Goal: Task Accomplishment & Management: Manage account settings

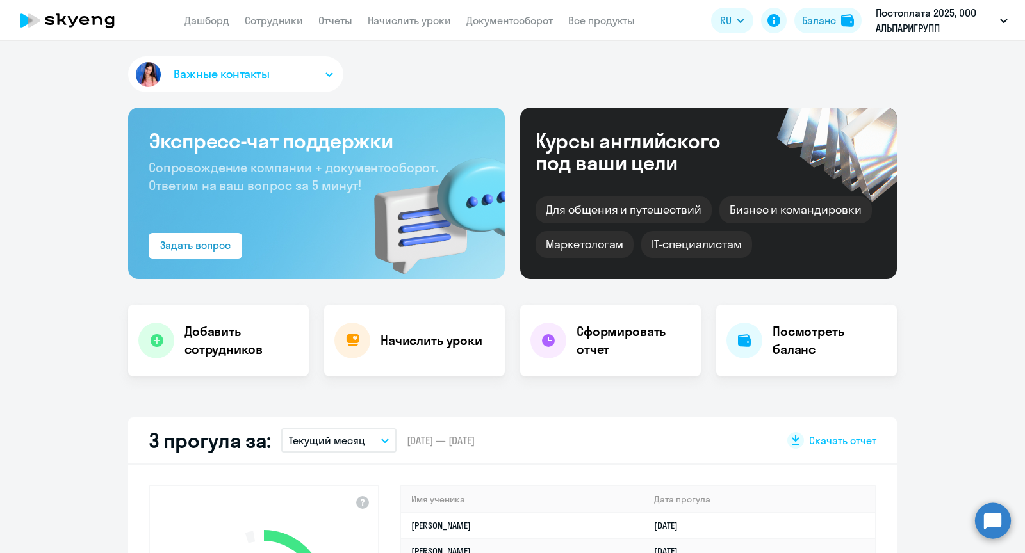
select select "30"
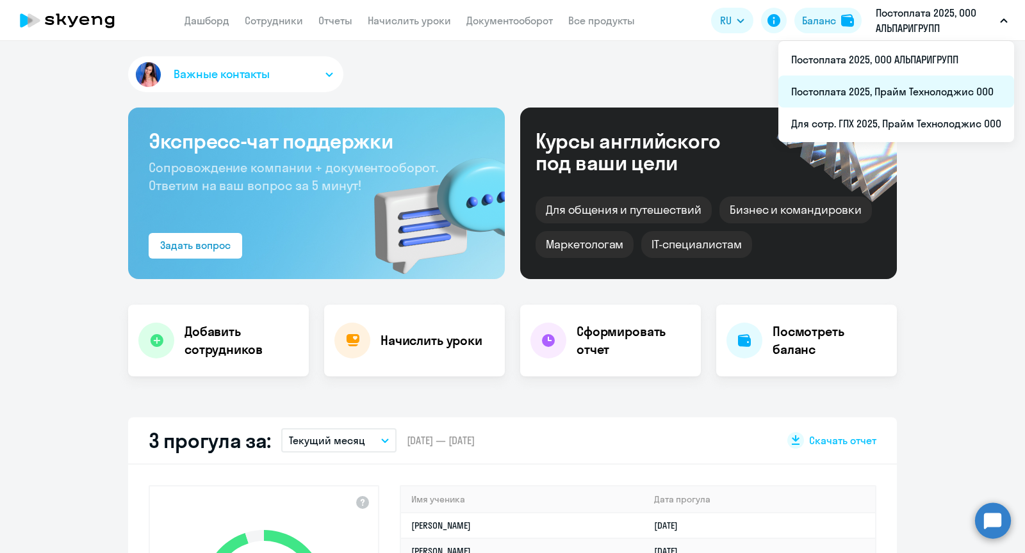
click at [906, 93] on li "Постоплата 2025, Прайм Технолоджис ООО" at bounding box center [896, 92] width 236 height 32
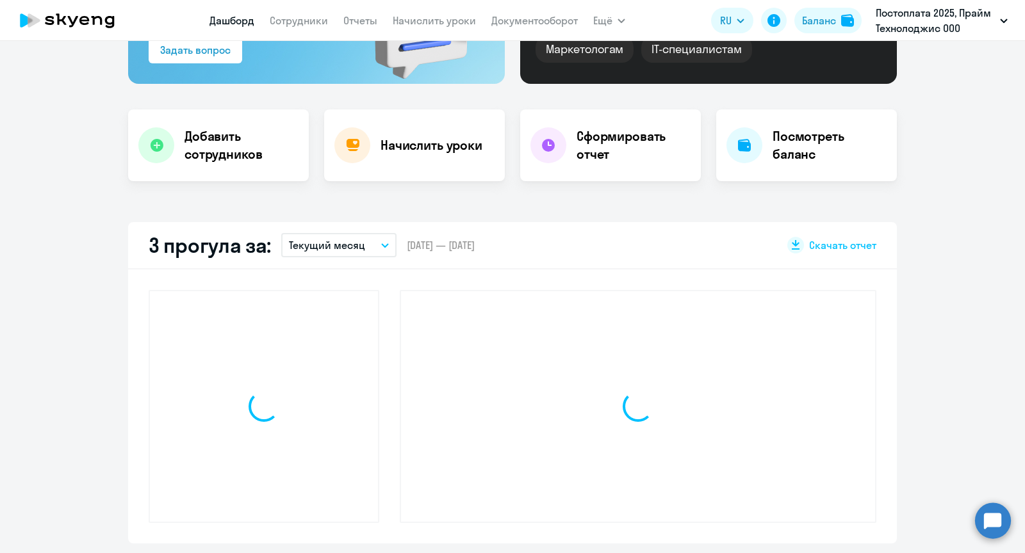
select select "30"
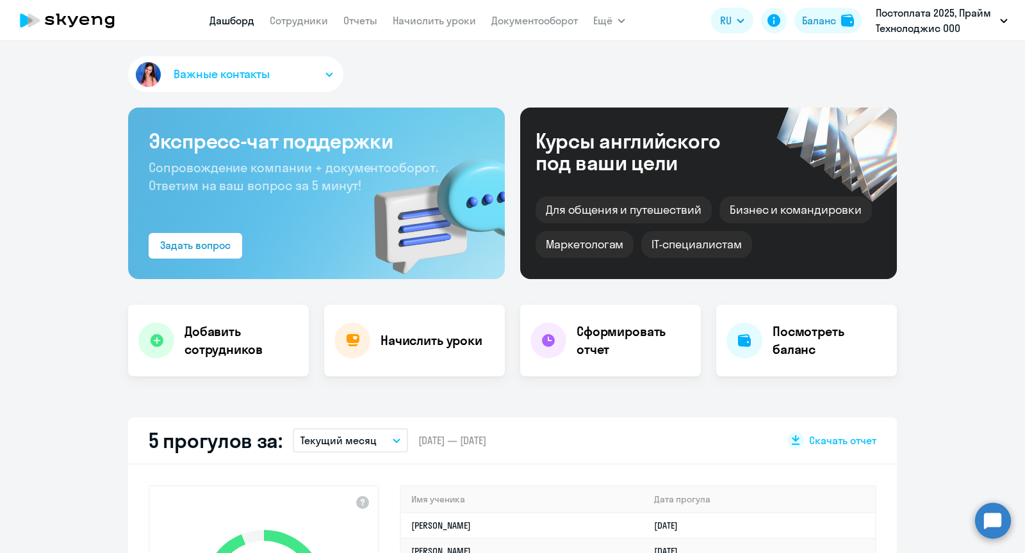
click at [297, 31] on nav "[PERSON_NAME] Отчеты Начислить уроки Документооборот" at bounding box center [393, 21] width 368 height 26
click at [293, 26] on link "Сотрудники" at bounding box center [299, 20] width 58 height 13
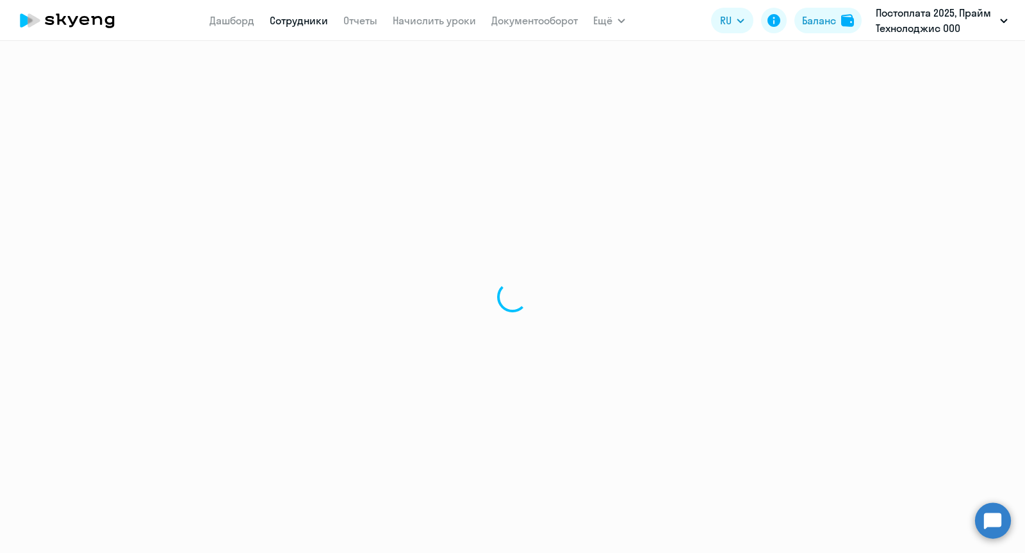
select select "30"
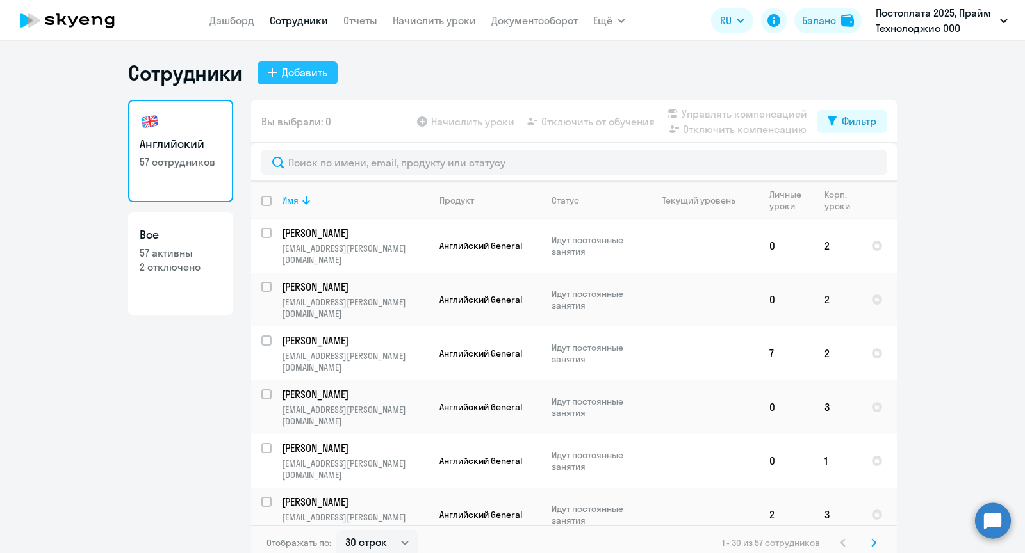
click at [320, 74] on div "Добавить" at bounding box center [304, 72] width 45 height 15
select select "english_adult_not_native_speaker"
select select "3"
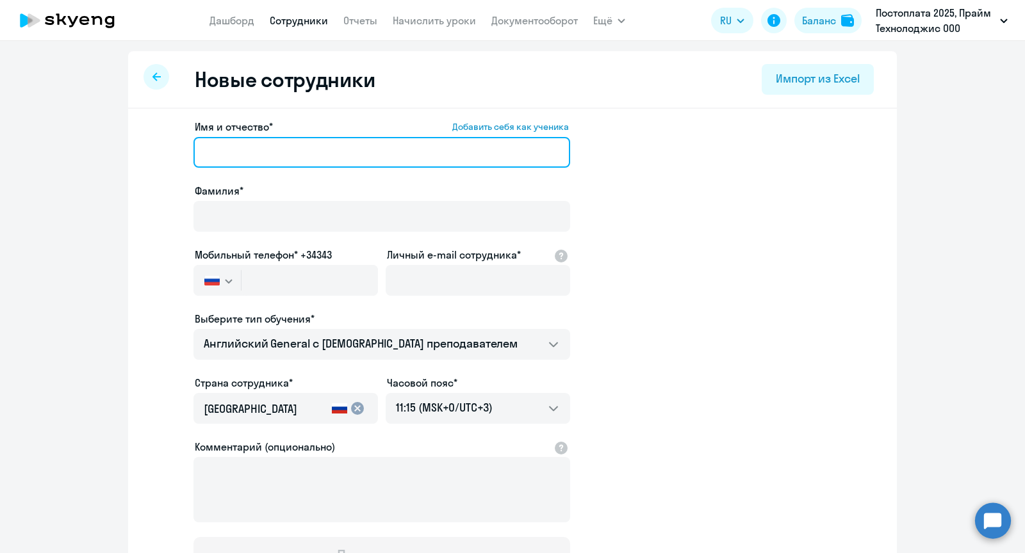
click at [335, 153] on input "Имя и отчество* Добавить себя как ученика" at bounding box center [381, 152] width 377 height 31
paste input "[PERSON_NAME]"
drag, startPoint x: 460, startPoint y: 145, endPoint x: 353, endPoint y: 152, distance: 107.2
click at [353, 152] on input "[PERSON_NAME]" at bounding box center [381, 152] width 377 height 31
drag, startPoint x: 269, startPoint y: 154, endPoint x: 168, endPoint y: 154, distance: 101.2
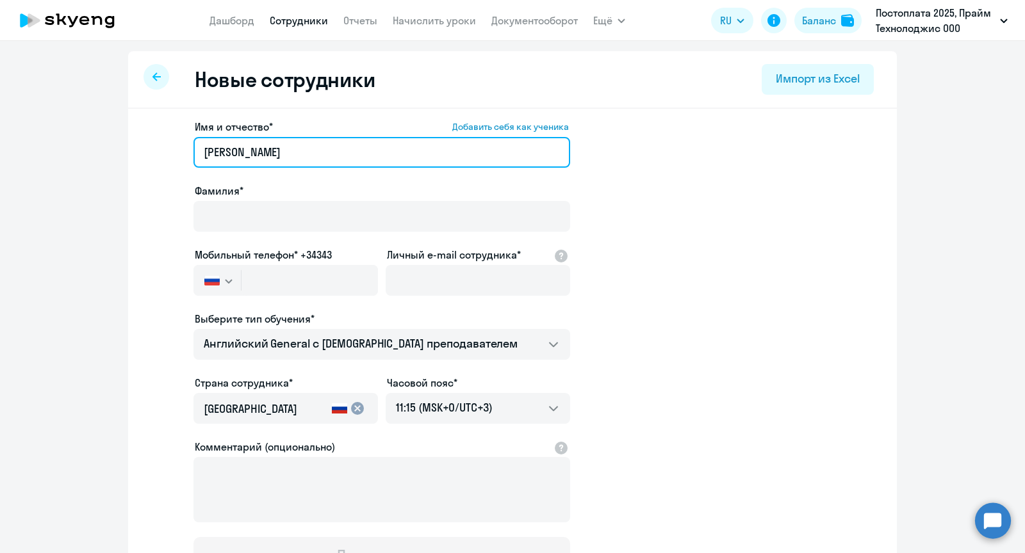
click at [168, 154] on app-new-student-form "Имя и отчество* Добавить себя как ученика [PERSON_NAME]* Мобильный телефон* +34…" at bounding box center [513, 347] width 728 height 457
type input "[PERSON_NAME]"
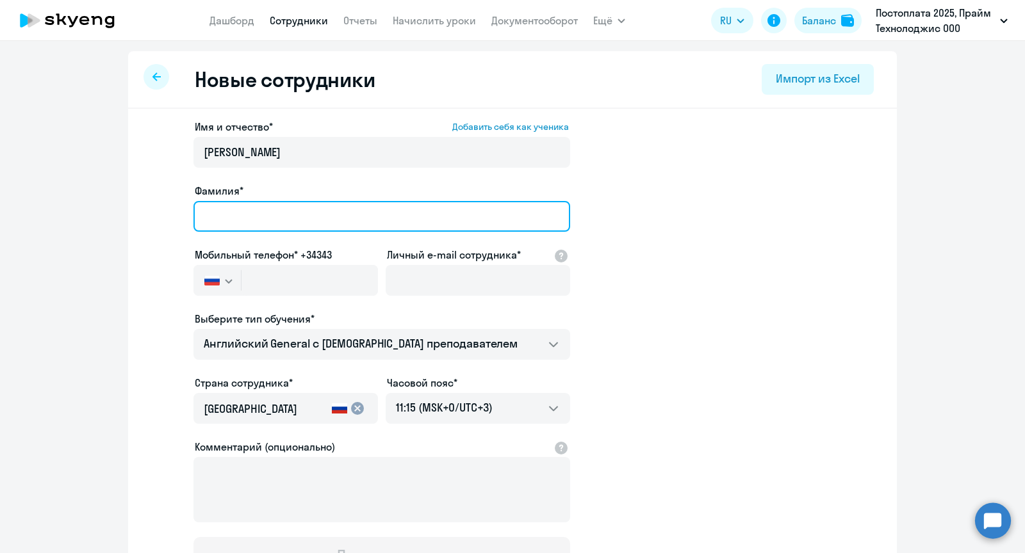
click at [270, 228] on input "Фамилия*" at bounding box center [381, 216] width 377 height 31
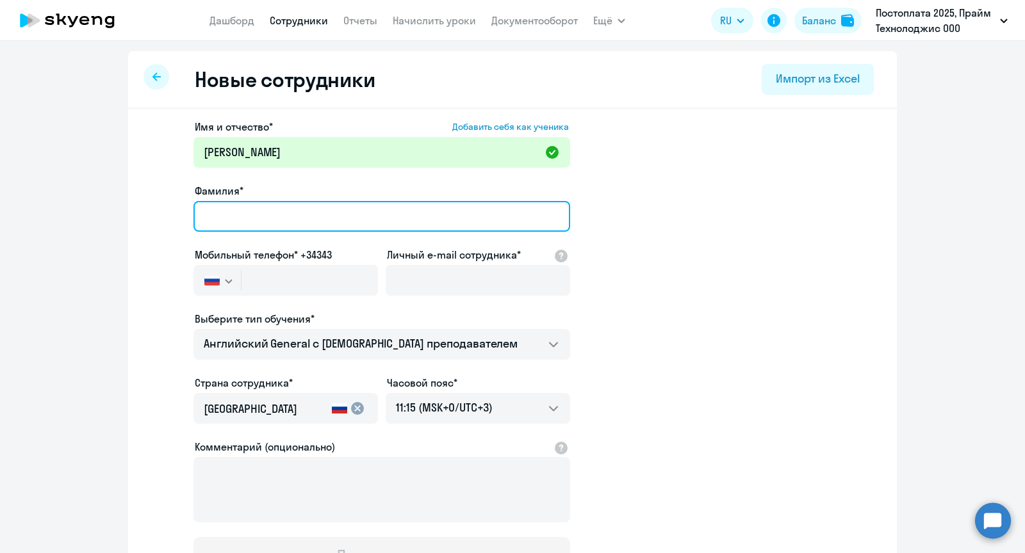
paste input "[PERSON_NAME]"
type input "[PERSON_NAME]"
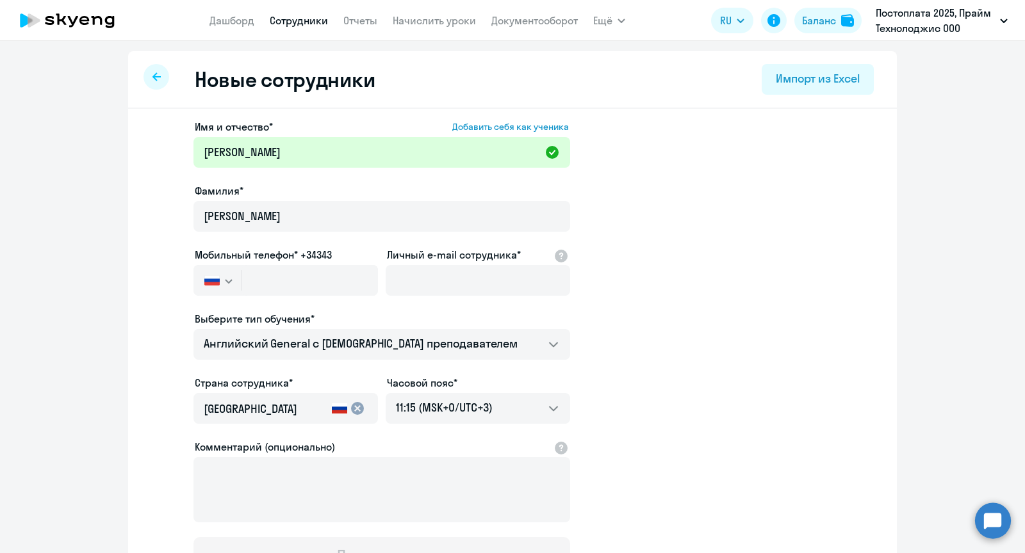
click at [610, 249] on app-new-student-form "Имя и отчество* Добавить себя как ученика [PERSON_NAME] Константиновна Фамилия*…" at bounding box center [513, 347] width 728 height 457
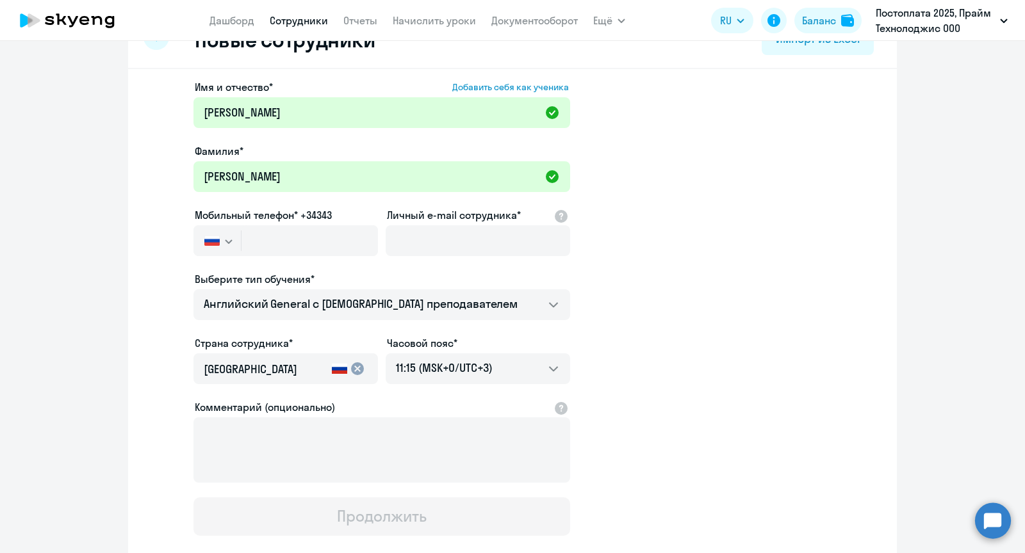
scroll to position [42, 0]
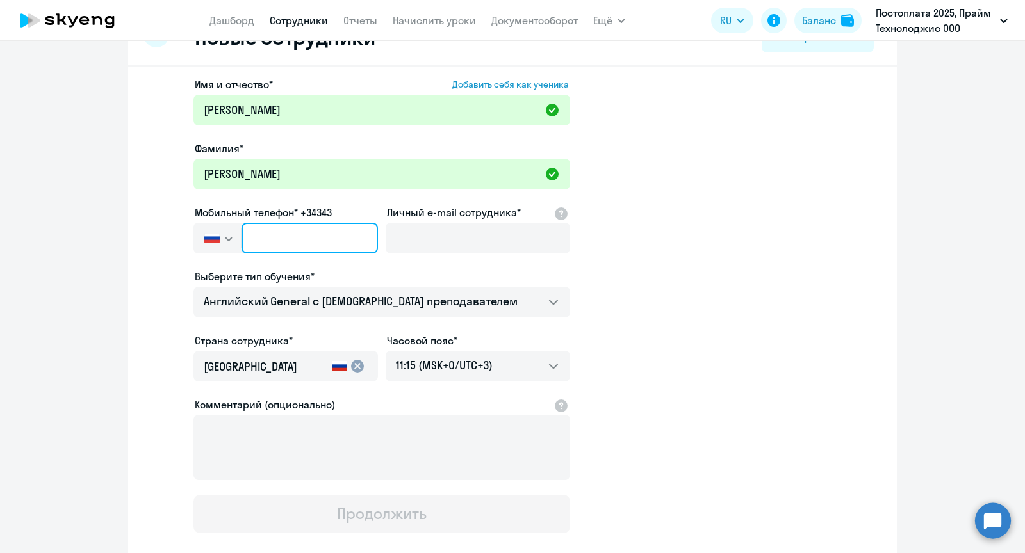
click at [277, 234] on input "text" at bounding box center [309, 238] width 136 height 31
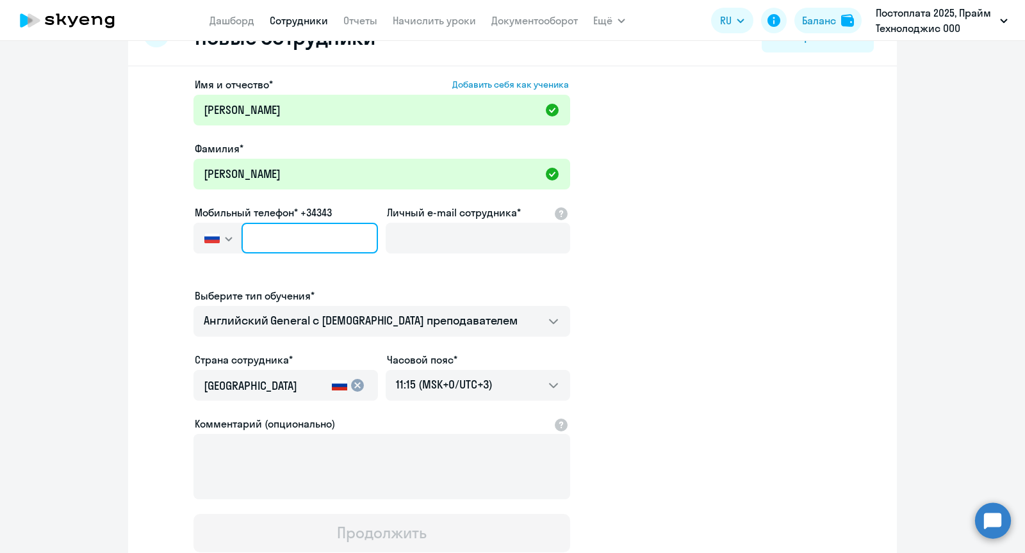
paste input "[PHONE_NUMBER]"
type input "[PHONE_NUMBER]"
click at [266, 240] on input "[PHONE_NUMBER]" at bounding box center [309, 238] width 136 height 31
click at [316, 239] on input "[PHONE_NUMBER]" at bounding box center [309, 238] width 136 height 31
click at [268, 238] on input "[PHONE_NUMBER]" at bounding box center [309, 238] width 136 height 31
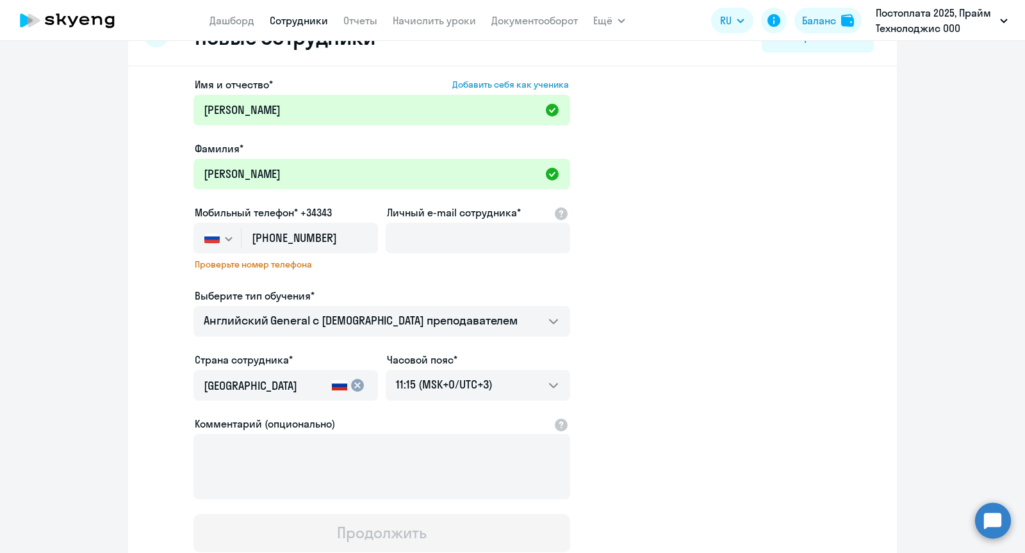
click at [216, 229] on button "button" at bounding box center [216, 238] width 47 height 31
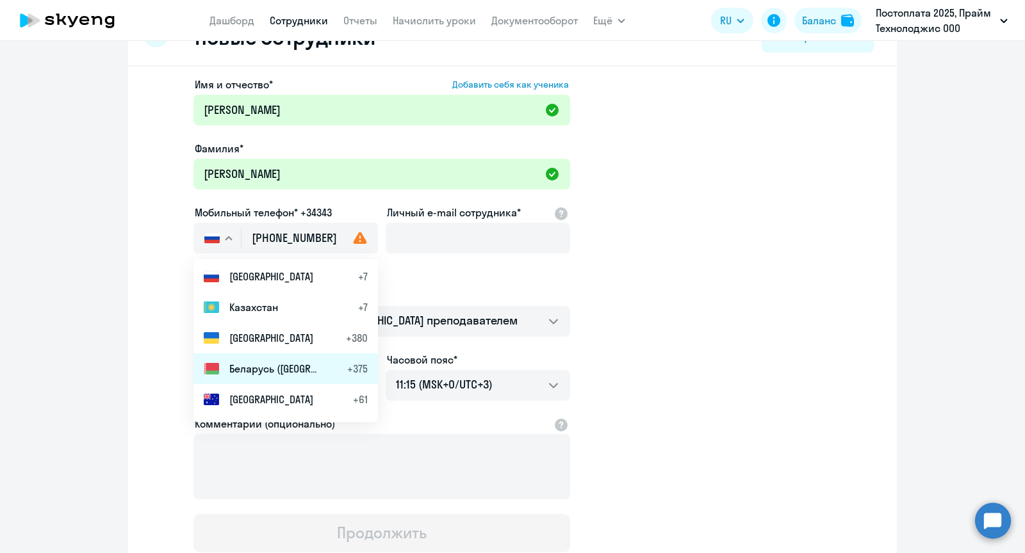
click at [258, 370] on span "Беларусь ([GEOGRAPHIC_DATA])" at bounding box center [274, 368] width 90 height 15
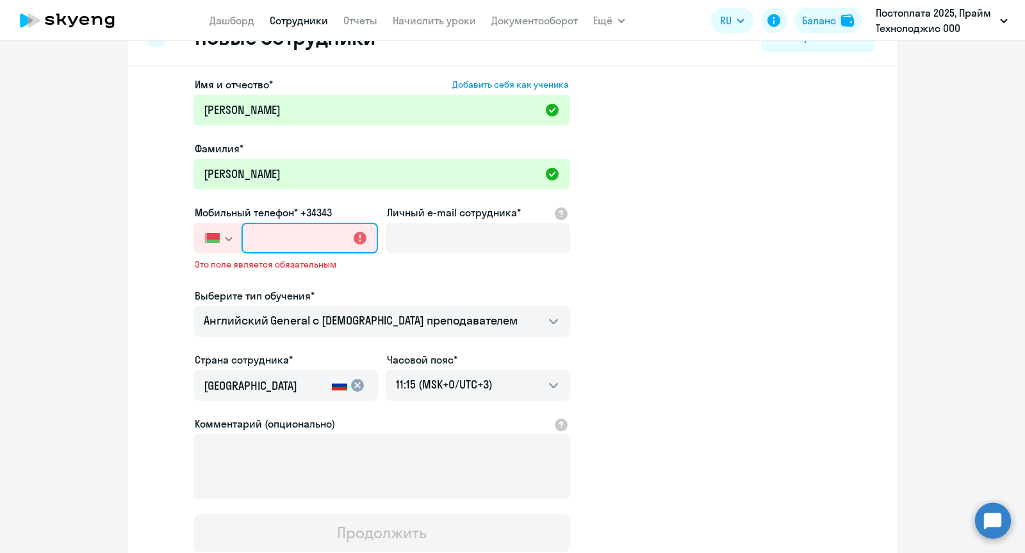
click at [284, 232] on input "text" at bounding box center [309, 238] width 136 height 31
paste input "[PHONE_NUMBER]"
click at [272, 236] on input "[PHONE_NUMBER]" at bounding box center [309, 238] width 136 height 31
type input "[PHONE_NUMBER]"
drag, startPoint x: 322, startPoint y: 241, endPoint x: 183, endPoint y: 241, distance: 139.6
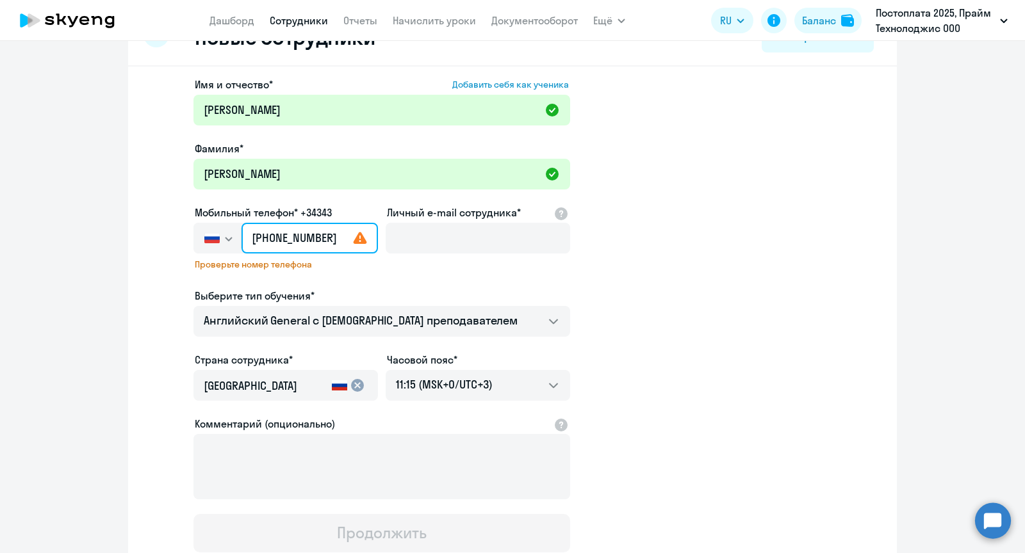
click at [183, 241] on app-new-student-form "Имя и отчество* Добавить себя как ученика [PERSON_NAME] Константиновна Фамилия*…" at bounding box center [513, 315] width 728 height 476
click at [224, 237] on svg-icon "button" at bounding box center [229, 239] width 10 height 10
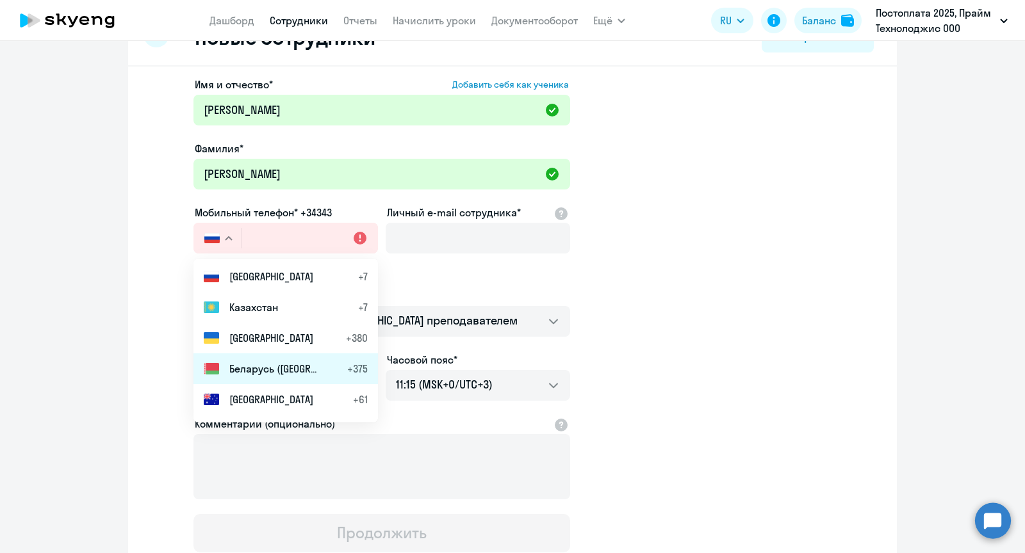
click at [257, 366] on span "Беларусь ([GEOGRAPHIC_DATA])" at bounding box center [274, 368] width 90 height 15
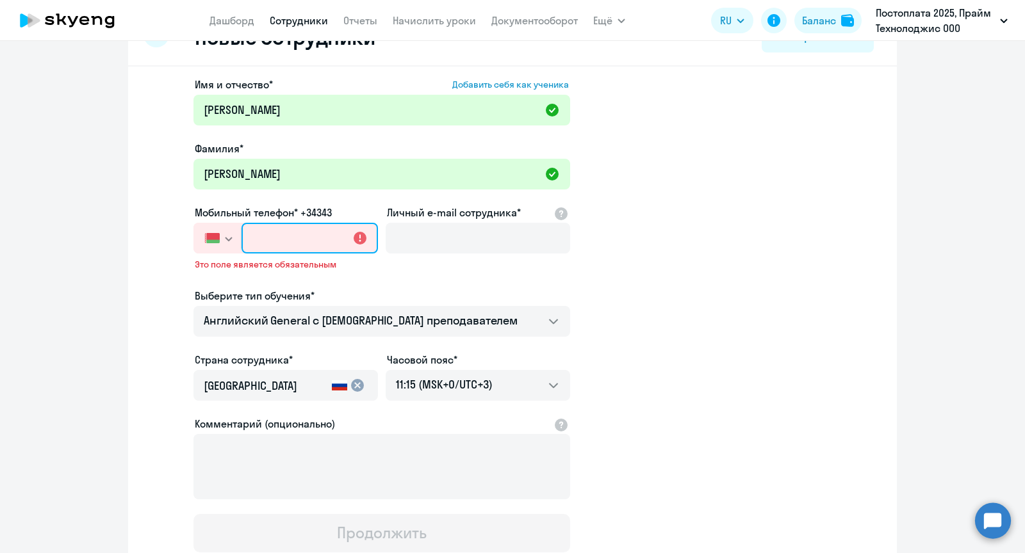
click at [302, 241] on input "text" at bounding box center [309, 238] width 136 height 31
paste input ") [PHONE_NUMBER]"
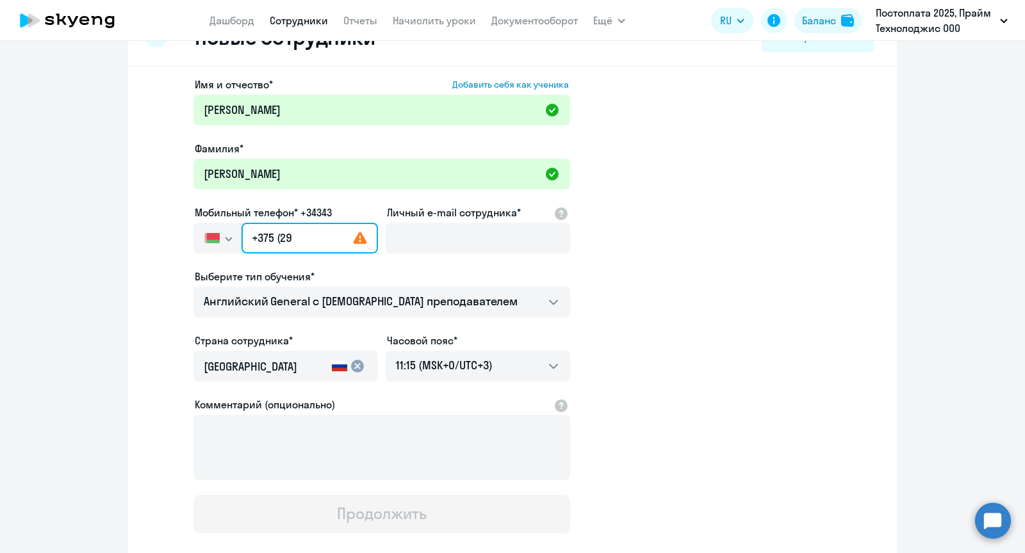
type input "[PHONE_NUMBER]"
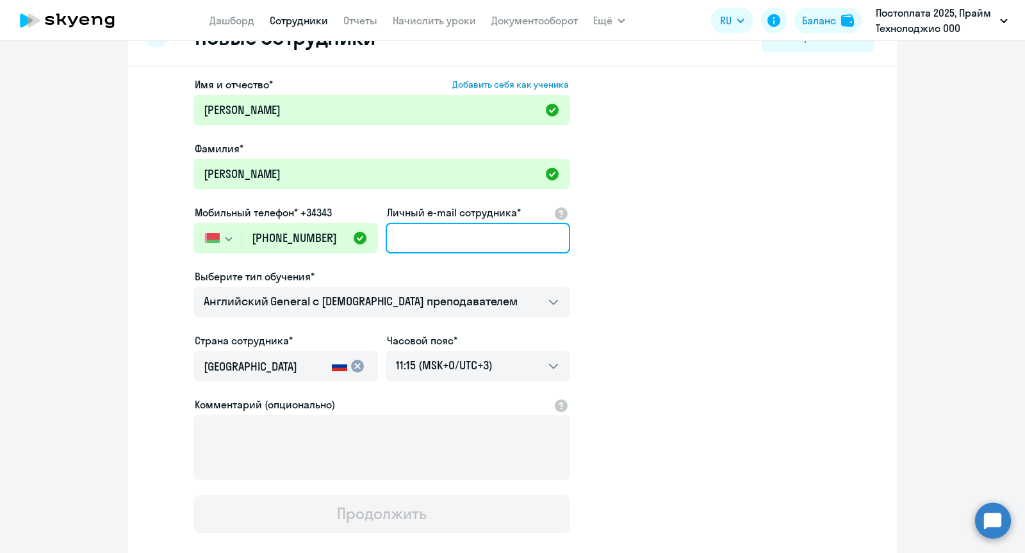
click at [443, 238] on input "Личный e-mail сотрудника*" at bounding box center [478, 238] width 184 height 31
paste input "[EMAIL_ADDRESS][PERSON_NAME][PERSON_NAME][DOMAIN_NAME]"
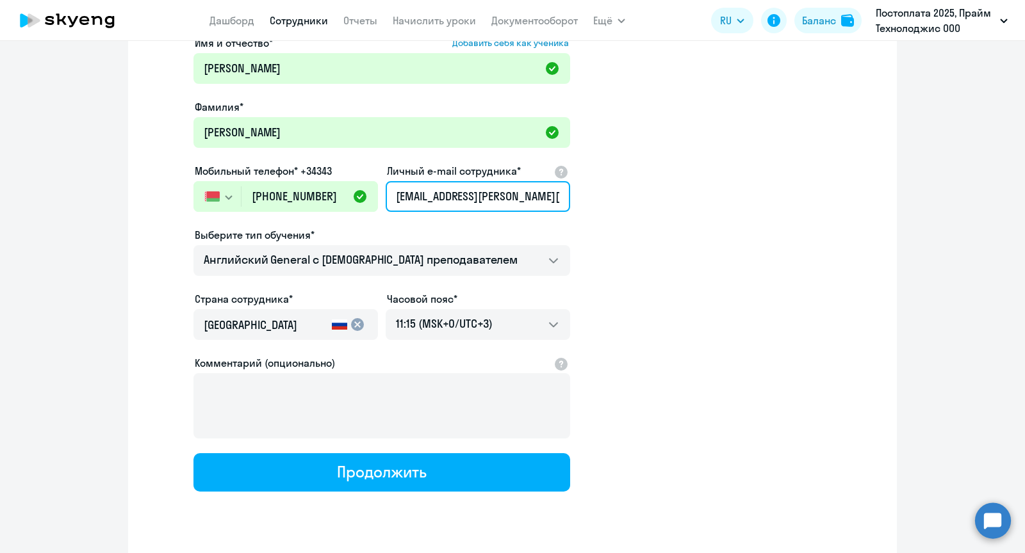
scroll to position [85, 0]
type input "[EMAIL_ADDRESS][PERSON_NAME][PERSON_NAME][DOMAIN_NAME]"
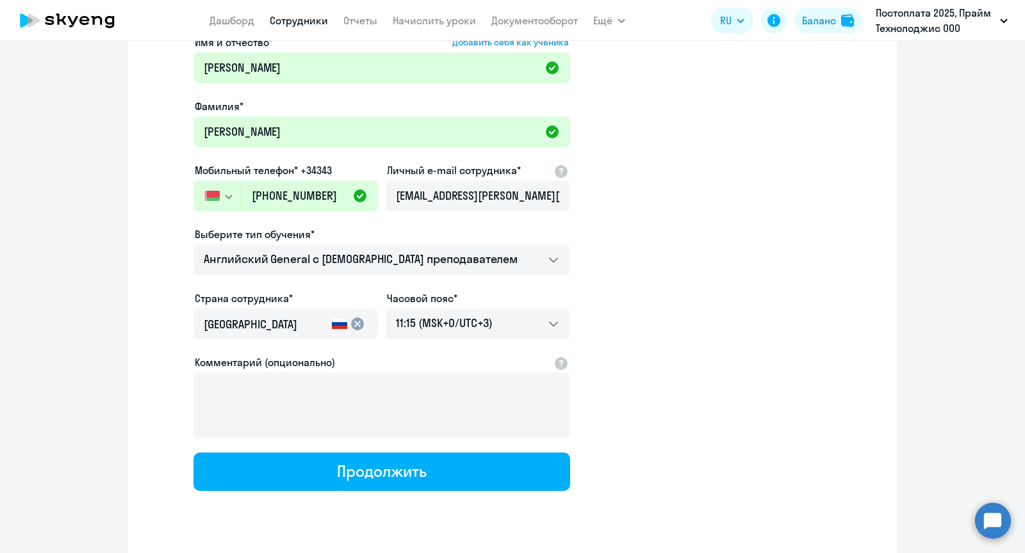
click at [351, 324] on mat-icon "cancel" at bounding box center [357, 323] width 15 height 15
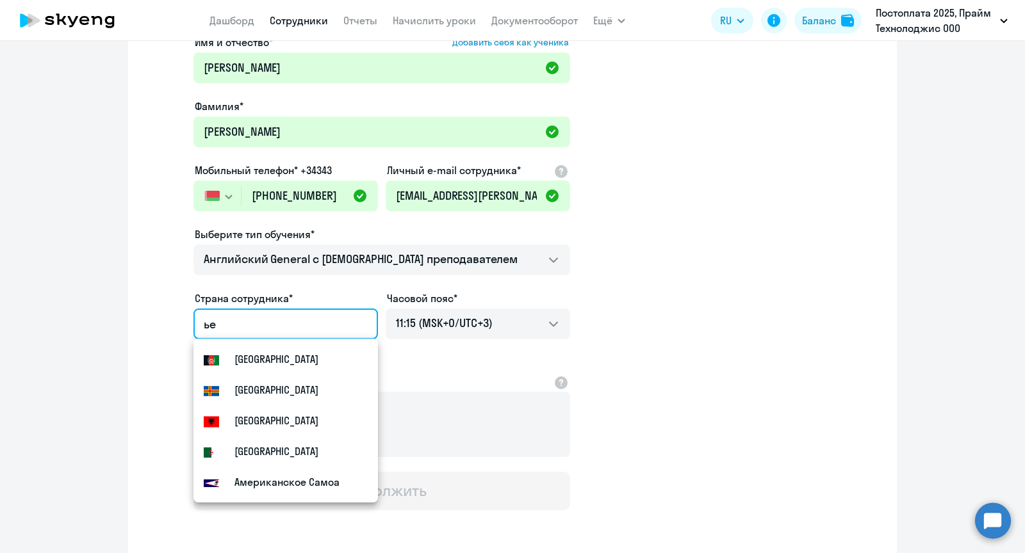
type input "ь"
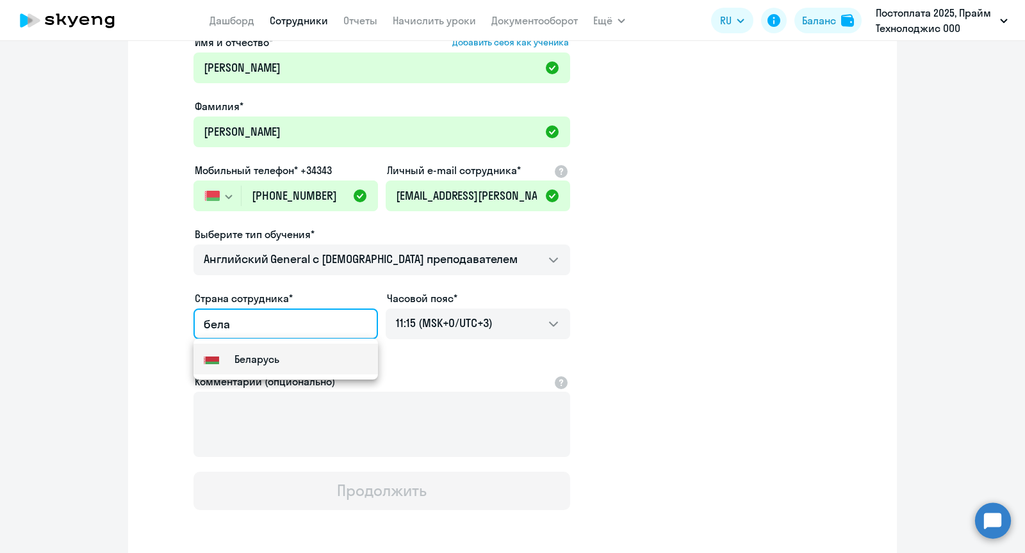
click at [318, 354] on mat-option "Flag of [GEOGRAPHIC_DATA] [GEOGRAPHIC_DATA]" at bounding box center [285, 359] width 184 height 31
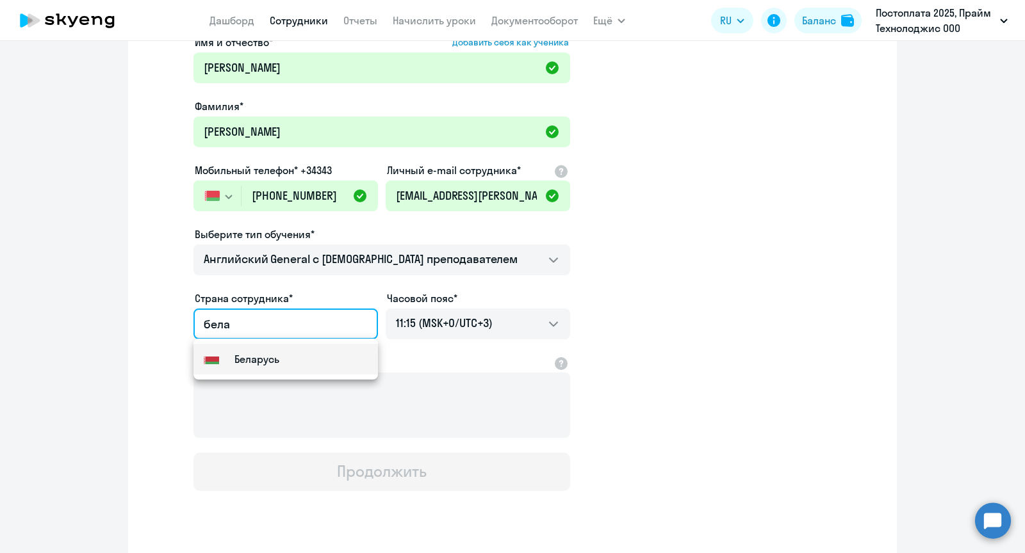
type input "Беларусь"
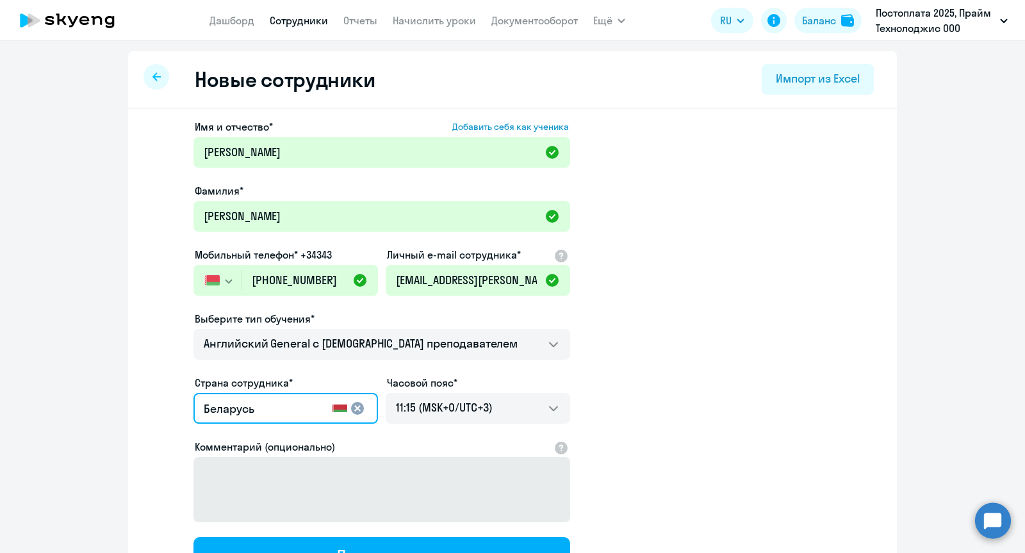
scroll to position [117, 0]
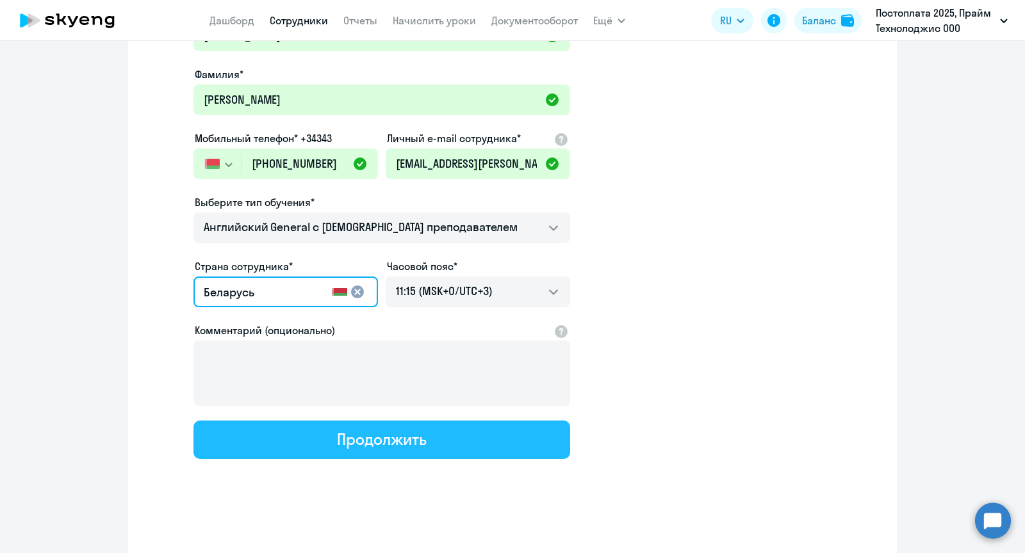
click at [469, 446] on button "Продолжить" at bounding box center [381, 440] width 377 height 38
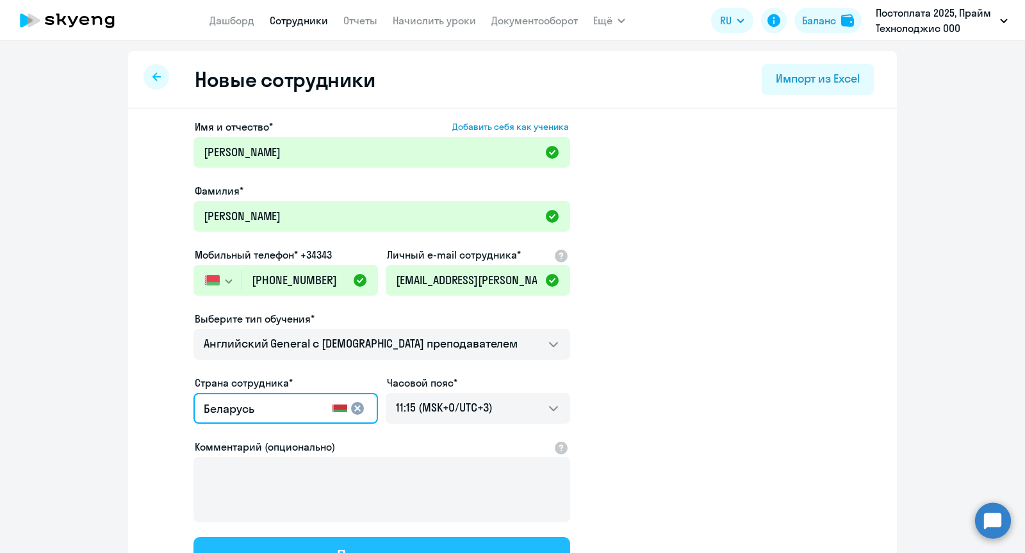
select select "english_adult_not_native_speaker"
select select "3"
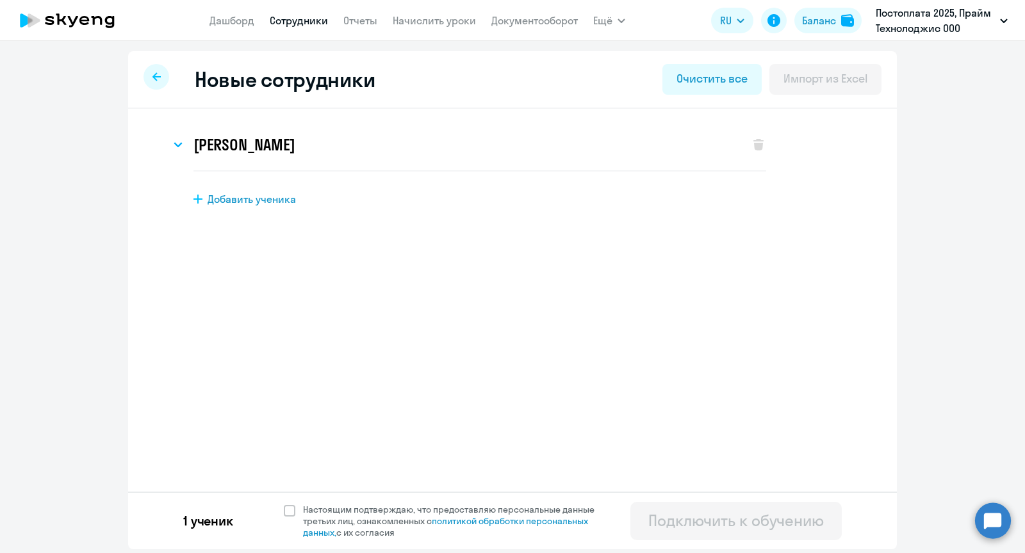
scroll to position [0, 0]
click at [295, 516] on span "Настоящим подтверждаю, что предоставляю персональные данные третьих лиц, ознако…" at bounding box center [452, 521] width 315 height 35
click at [284, 504] on input "Настоящим подтверждаю, что предоставляю персональные данные третьих лиц, ознако…" at bounding box center [283, 503] width 1 height 1
checkbox input "true"
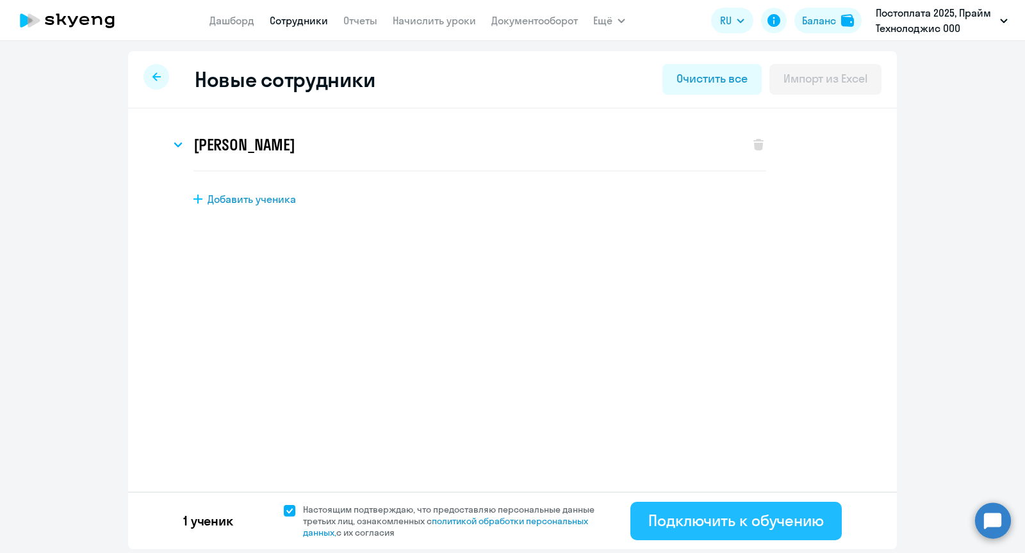
click at [718, 528] on div "Подключить к обучению" at bounding box center [736, 521] width 176 height 20
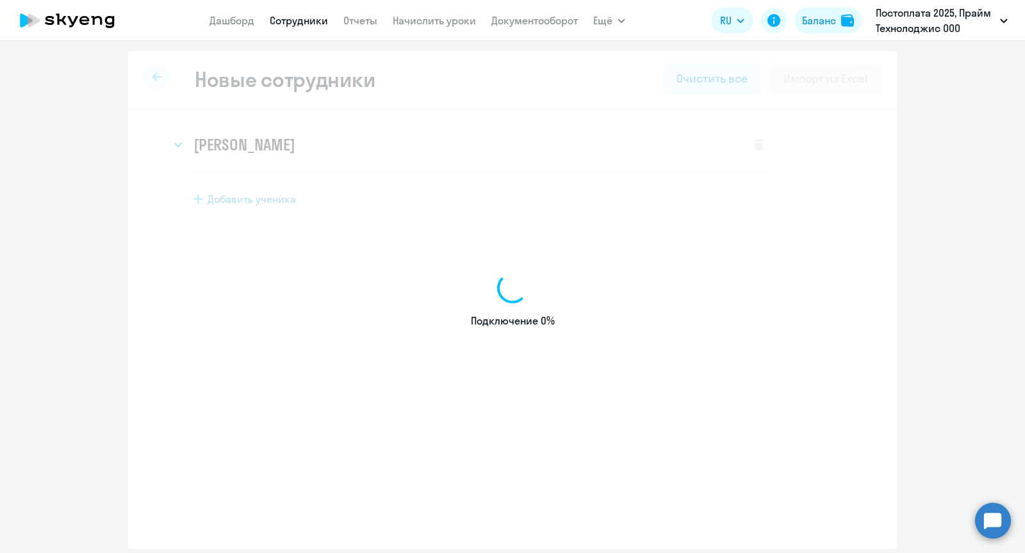
select select "english_adult_not_native_speaker"
select select "3"
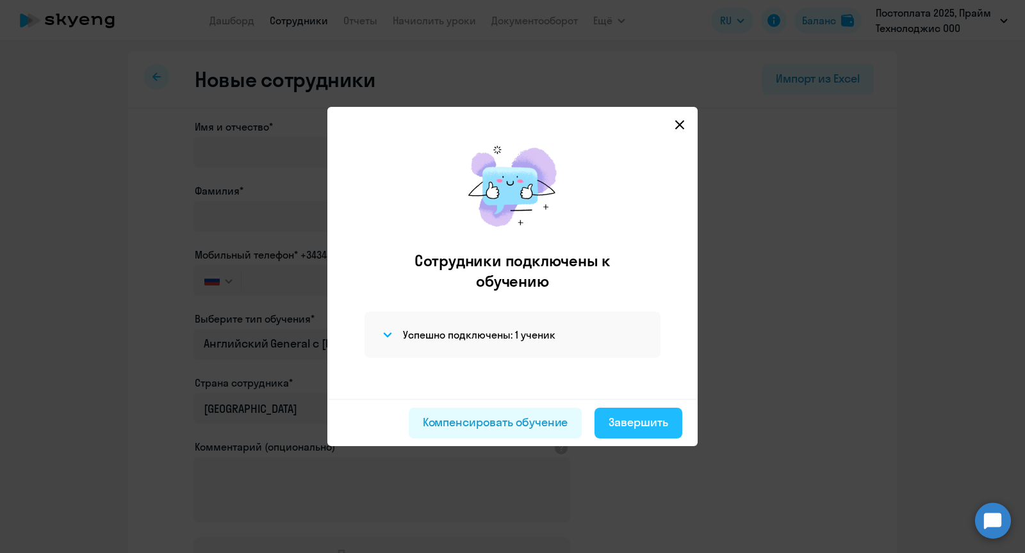
click at [625, 423] on div "Завершить" at bounding box center [639, 422] width 60 height 17
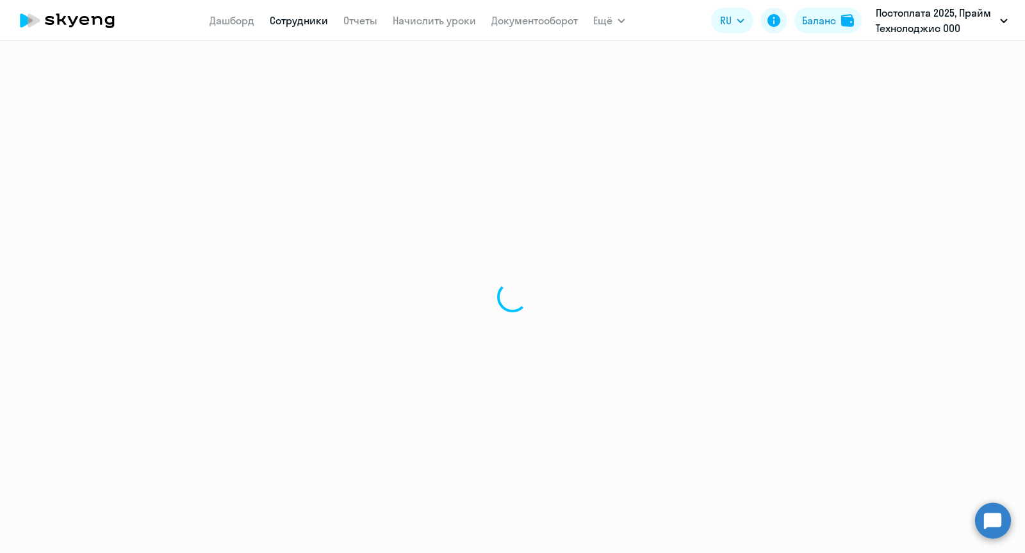
select select "30"
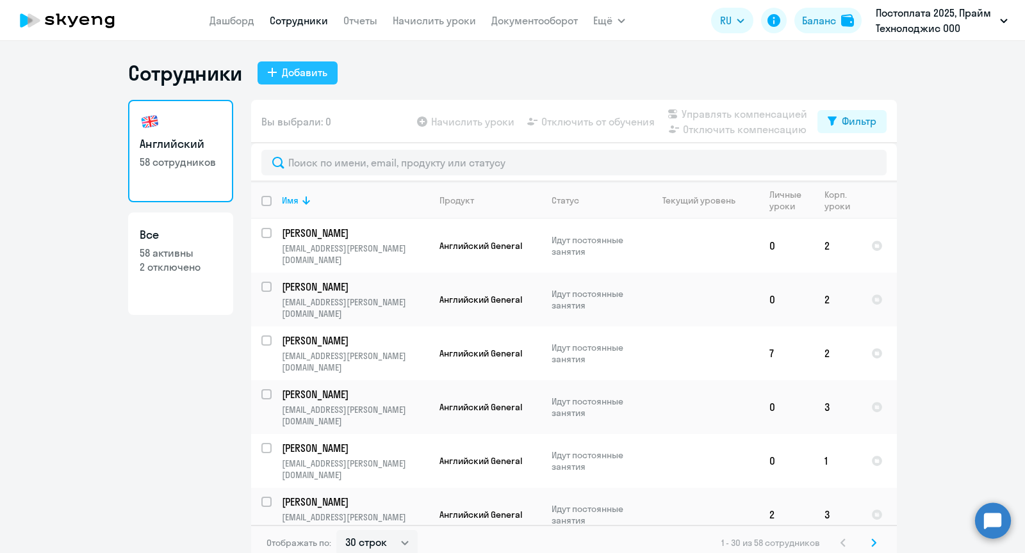
click at [282, 74] on div "Добавить" at bounding box center [304, 72] width 45 height 15
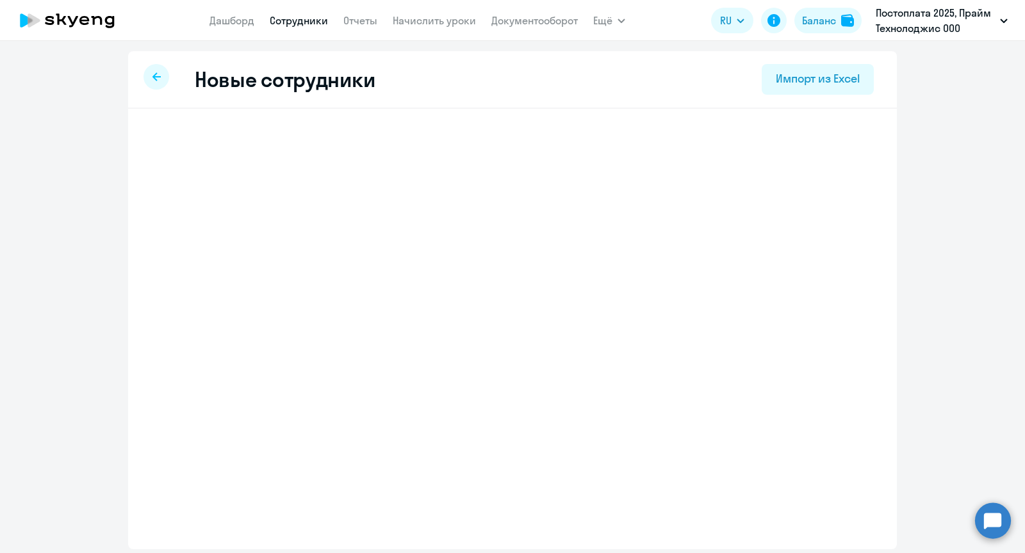
select select "english_adult_not_native_speaker"
select select "3"
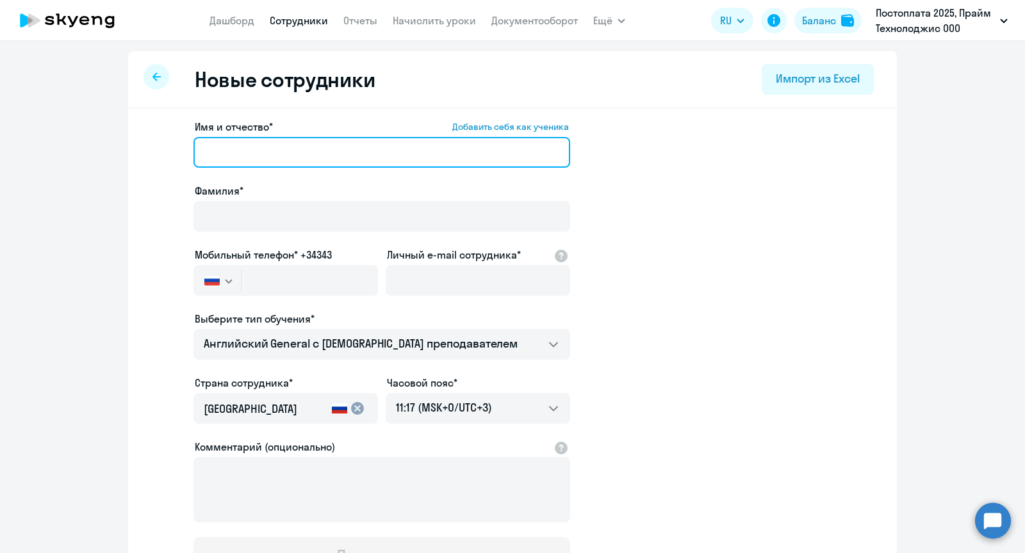
click at [380, 145] on input "Имя и отчество* Добавить себя как ученика" at bounding box center [381, 152] width 377 height 31
paste input "[PERSON_NAME]"
drag, startPoint x: 236, startPoint y: 150, endPoint x: 170, endPoint y: 150, distance: 66.0
click at [170, 150] on app-new-student-form "Имя и отчество* Добавить себя как ученика [PERSON_NAME]* Мобильный телефон* +34…" at bounding box center [513, 347] width 728 height 457
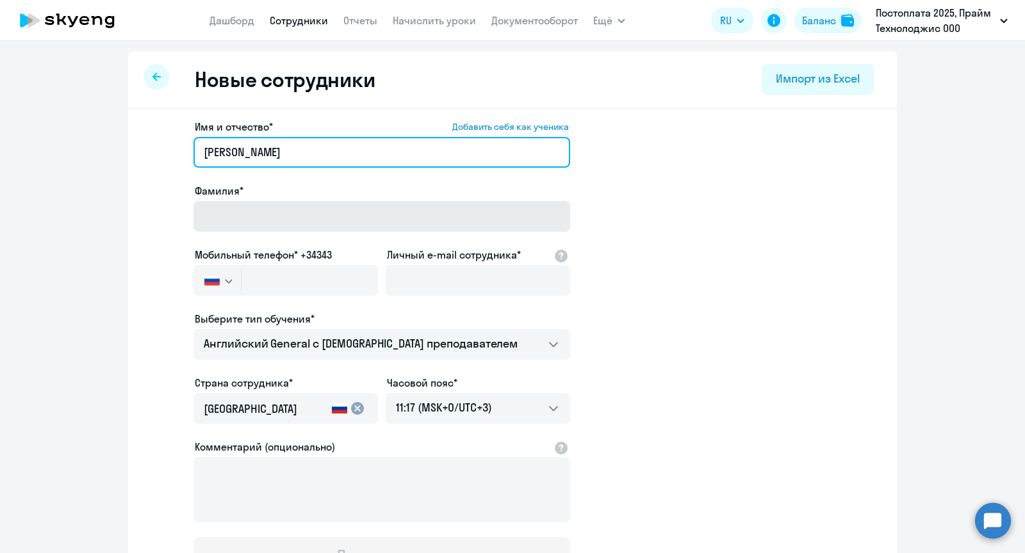
type input "[PERSON_NAME]"
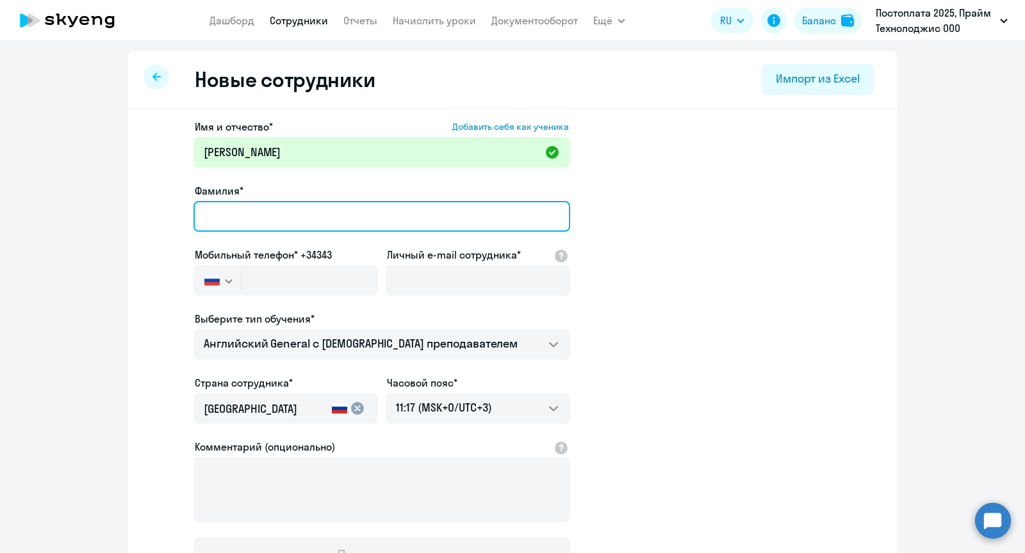
click at [254, 215] on input "Фамилия*" at bounding box center [381, 216] width 377 height 31
paste input "Тишук"
type input "Тишук"
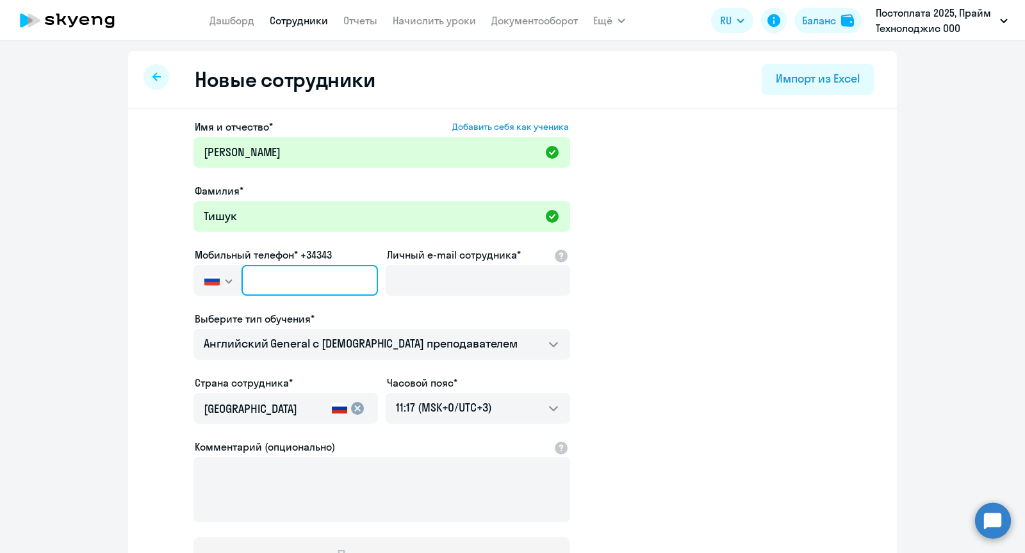
click at [288, 292] on input "text" at bounding box center [309, 280] width 136 height 31
paste input "[PHONE_NUMBER]"
type input "[PHONE_NUMBER]"
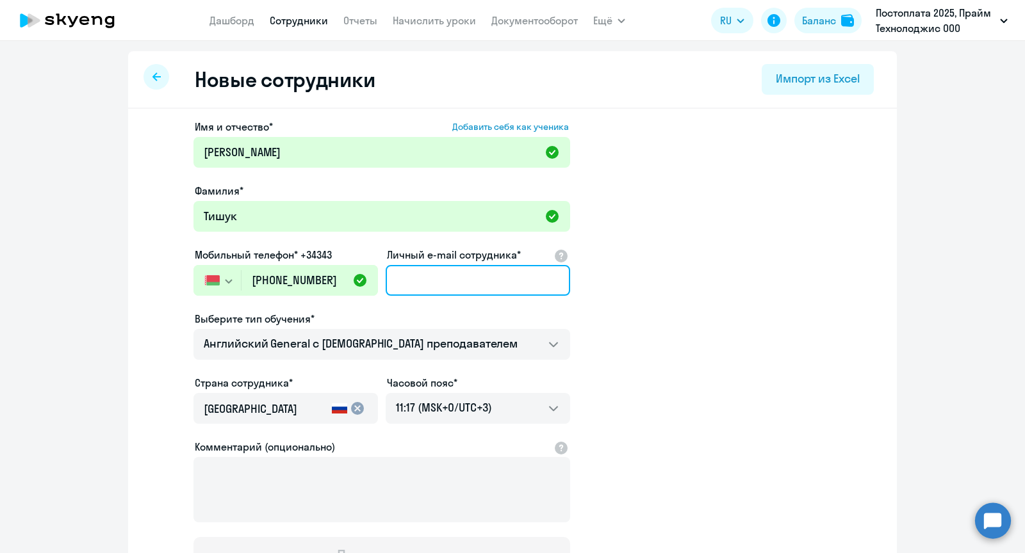
click at [429, 286] on input "Личный e-mail сотрудника*" at bounding box center [478, 280] width 184 height 31
paste input "[EMAIL_ADDRESS][PERSON_NAME][DOMAIN_NAME]"
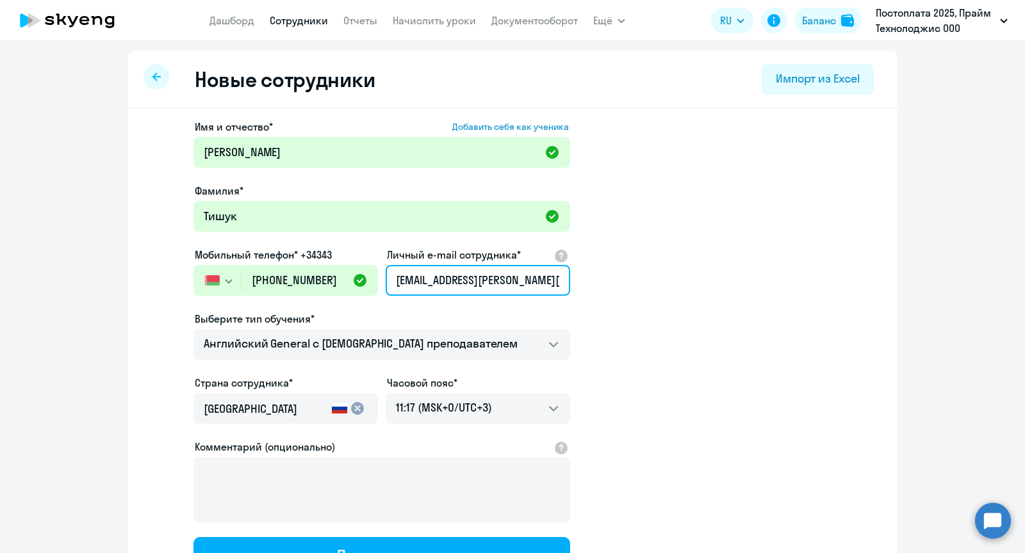
scroll to position [61, 0]
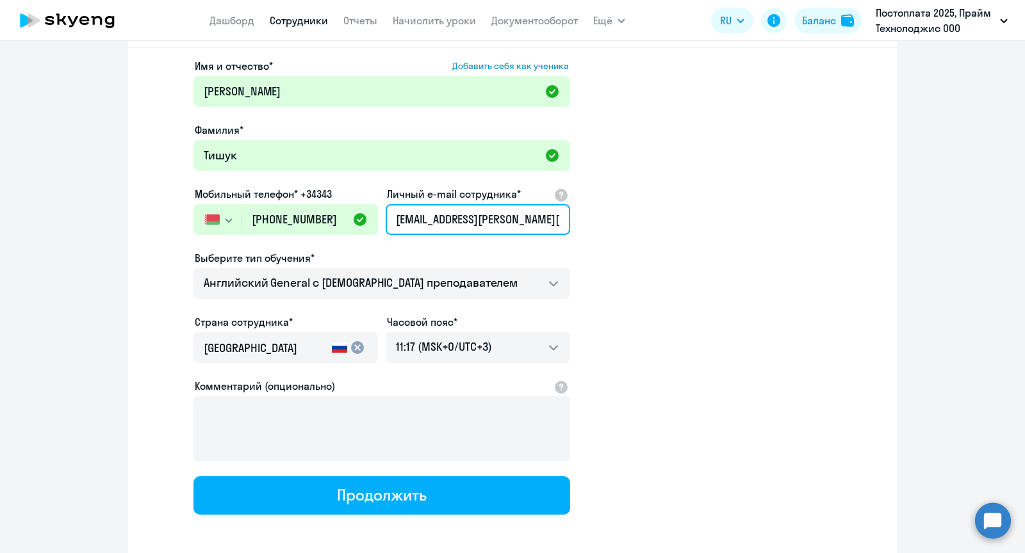
type input "[EMAIL_ADDRESS][PERSON_NAME][DOMAIN_NAME]"
click at [357, 347] on mat-icon "cancel" at bounding box center [357, 347] width 15 height 15
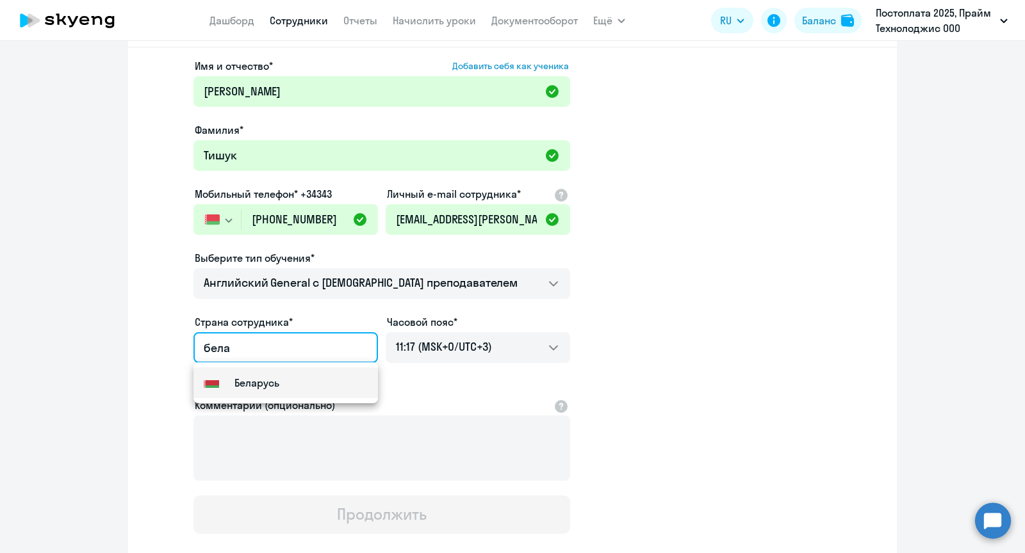
click at [307, 384] on mat-option "Flag of [GEOGRAPHIC_DATA] [GEOGRAPHIC_DATA]" at bounding box center [285, 383] width 184 height 31
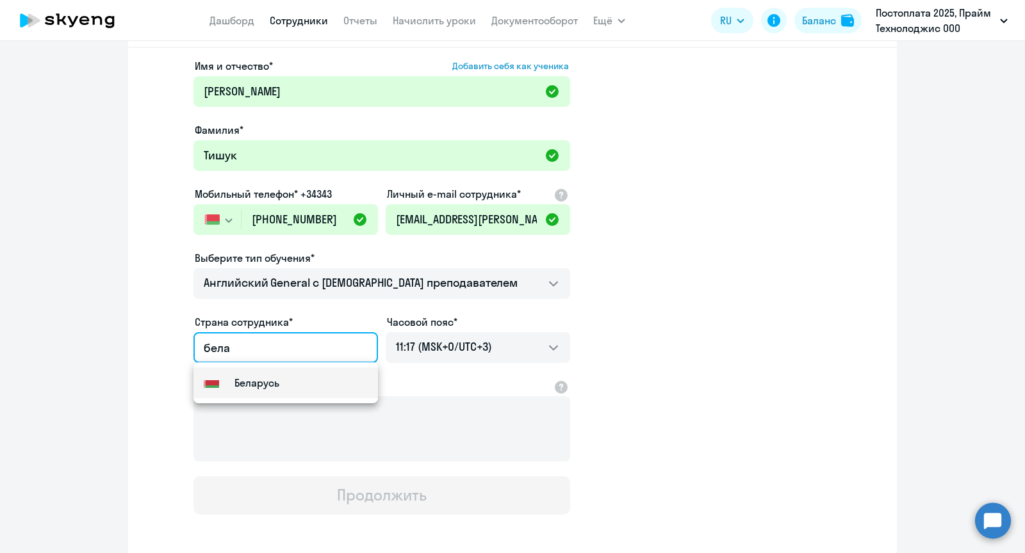
type input "Беларусь"
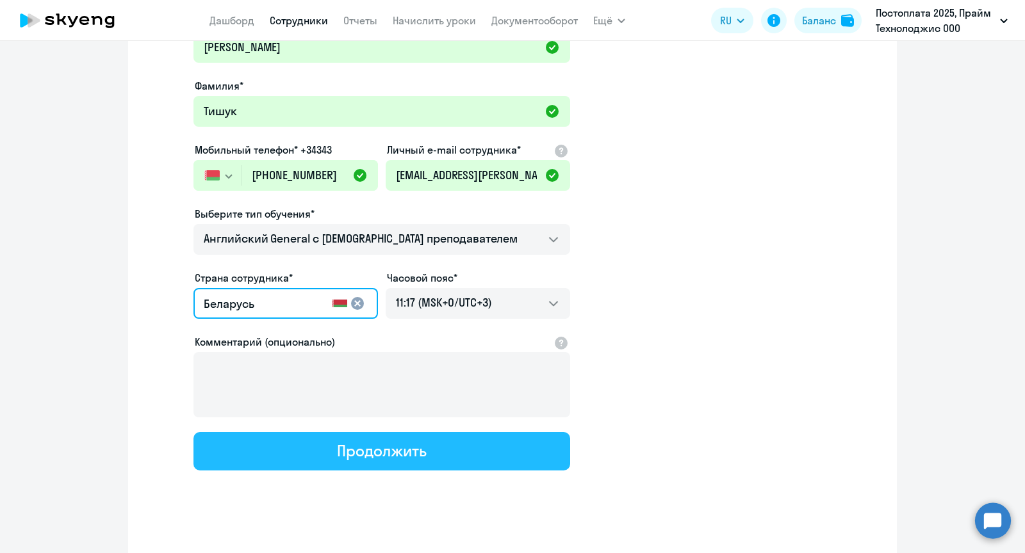
scroll to position [117, 0]
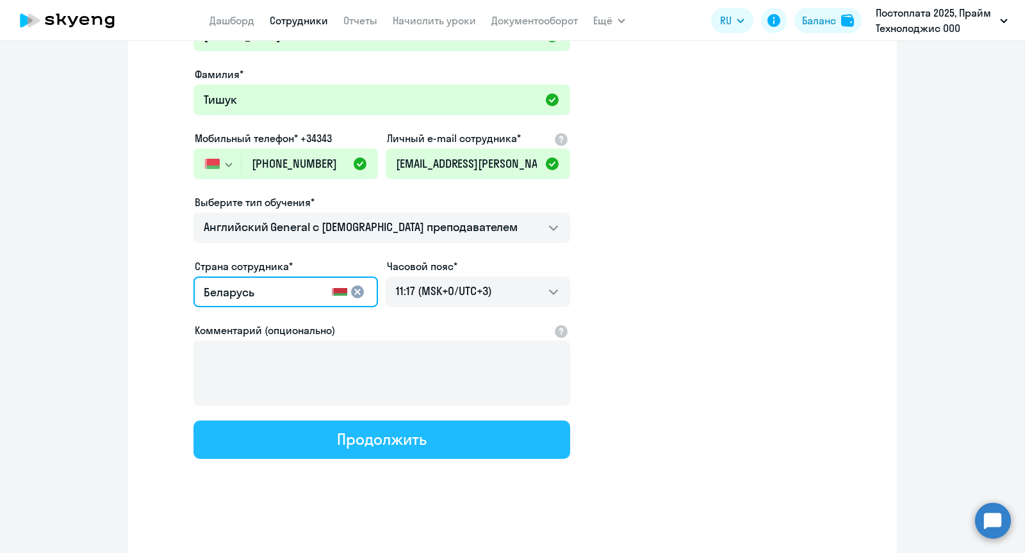
click at [452, 440] on button "Продолжить" at bounding box center [381, 440] width 377 height 38
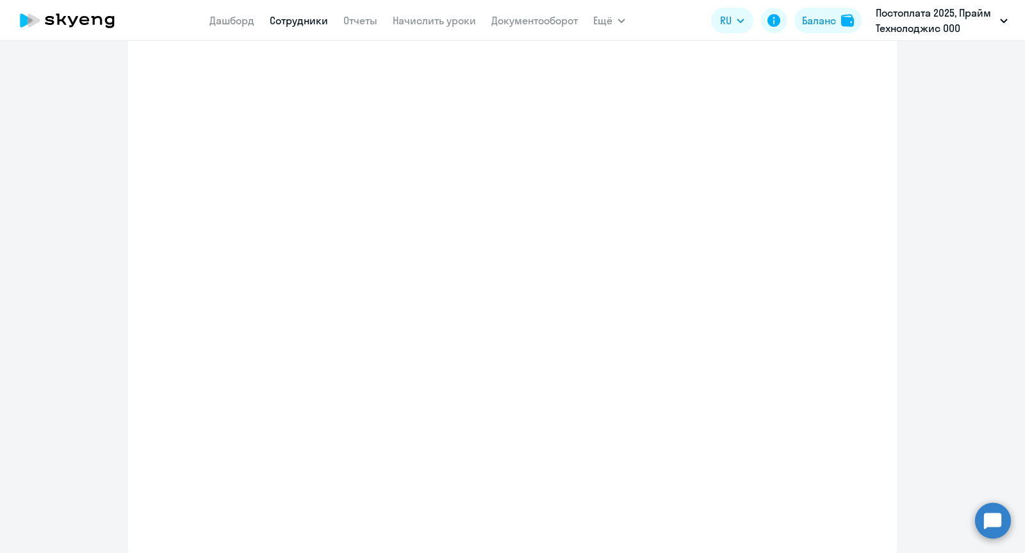
select select "english_adult_not_native_speaker"
select select "3"
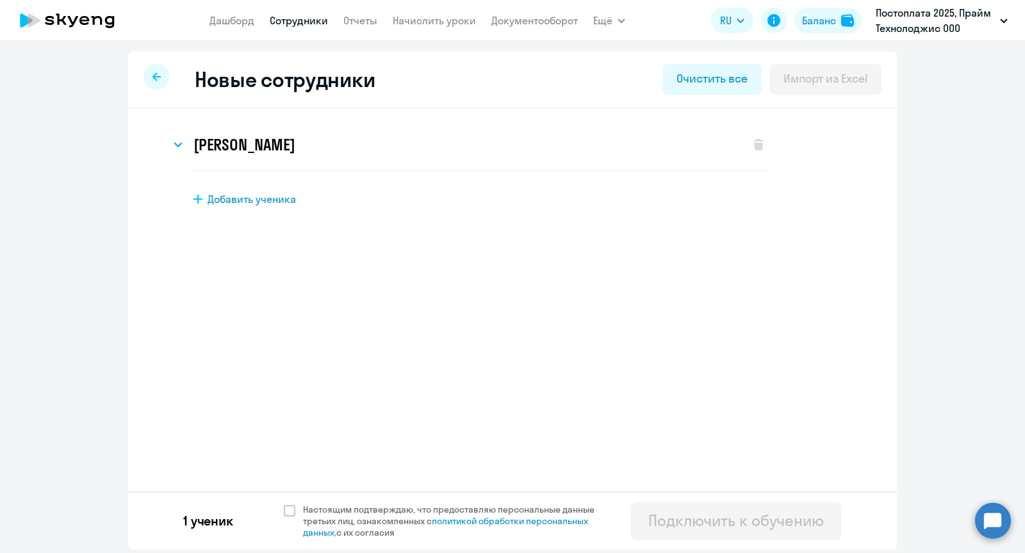
scroll to position [0, 0]
click at [284, 512] on span at bounding box center [290, 511] width 12 height 12
click at [283, 504] on input "Настоящим подтверждаю, что предоставляю персональные данные третьих лиц, ознако…" at bounding box center [283, 503] width 1 height 1
checkbox input "true"
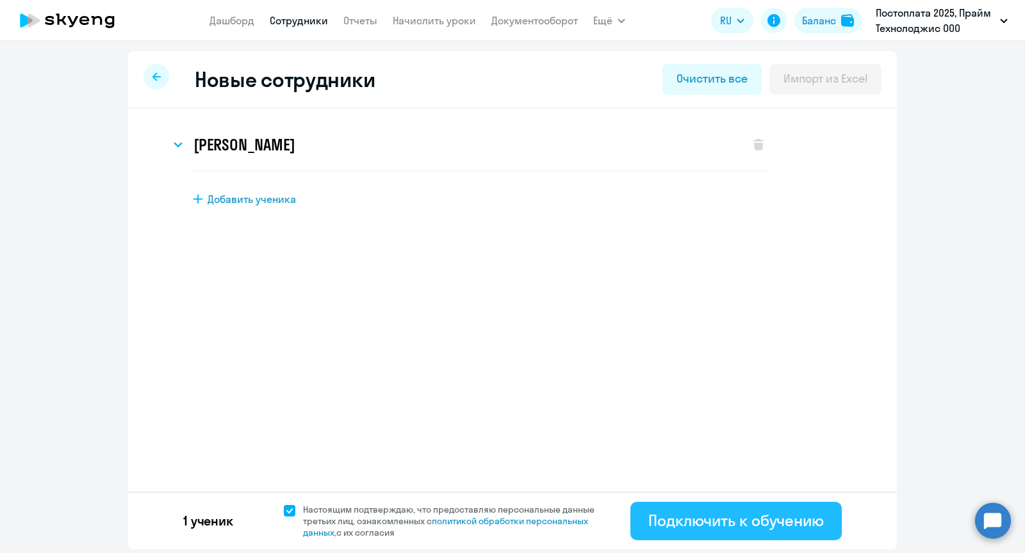
click at [740, 520] on div "Подключить к обучению" at bounding box center [736, 521] width 176 height 20
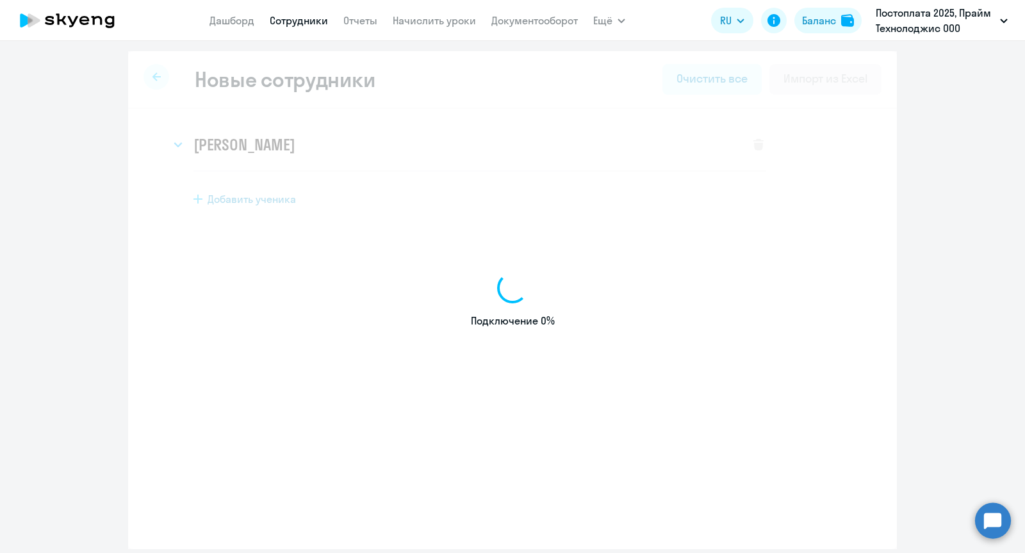
select select "english_adult_not_native_speaker"
select select "3"
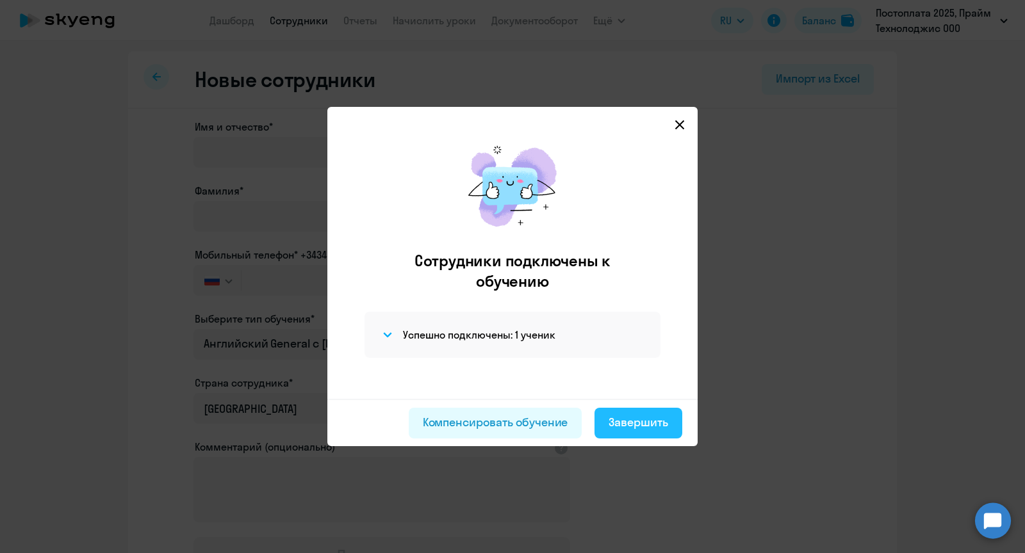
click at [653, 433] on button "Завершить" at bounding box center [638, 423] width 88 height 31
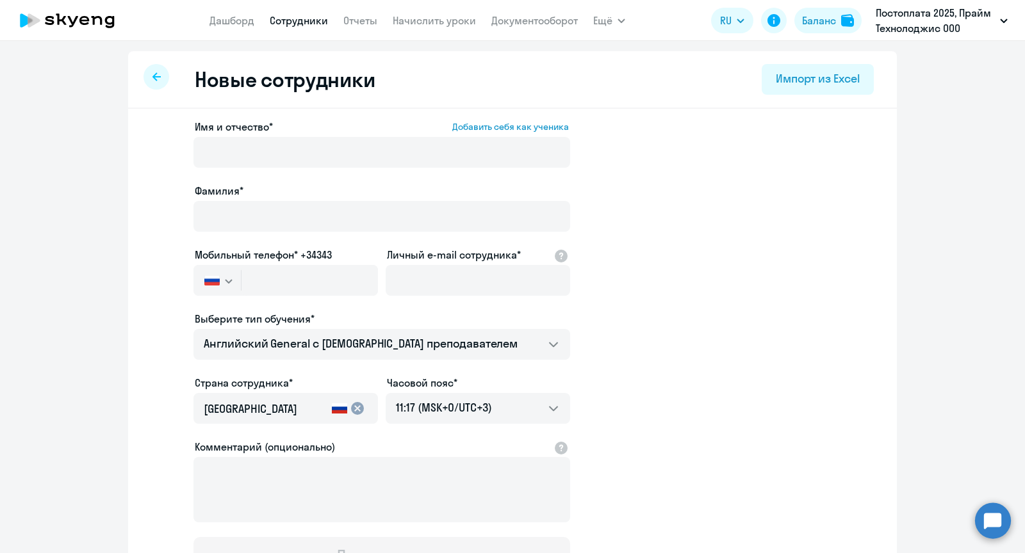
select select "30"
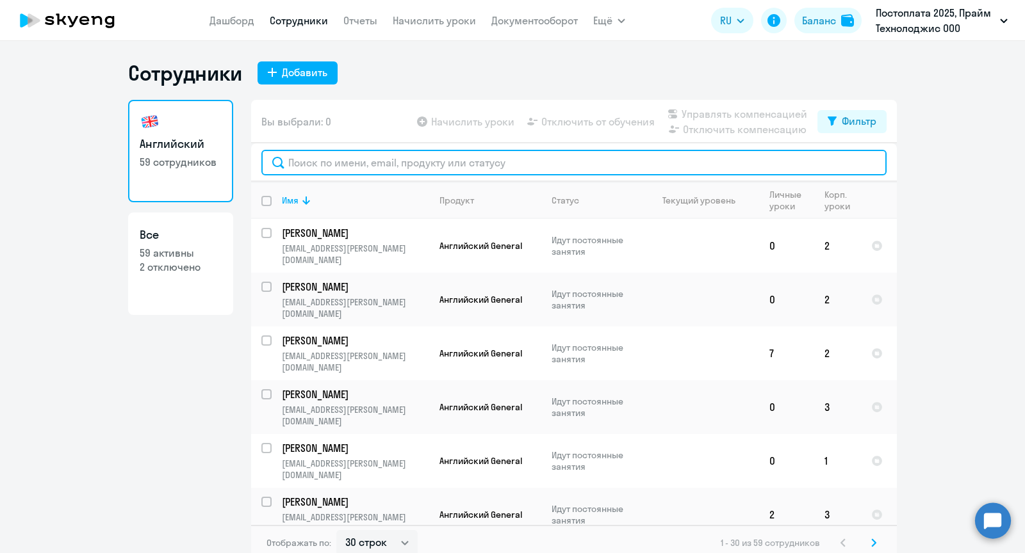
click at [324, 167] on input "text" at bounding box center [573, 163] width 625 height 26
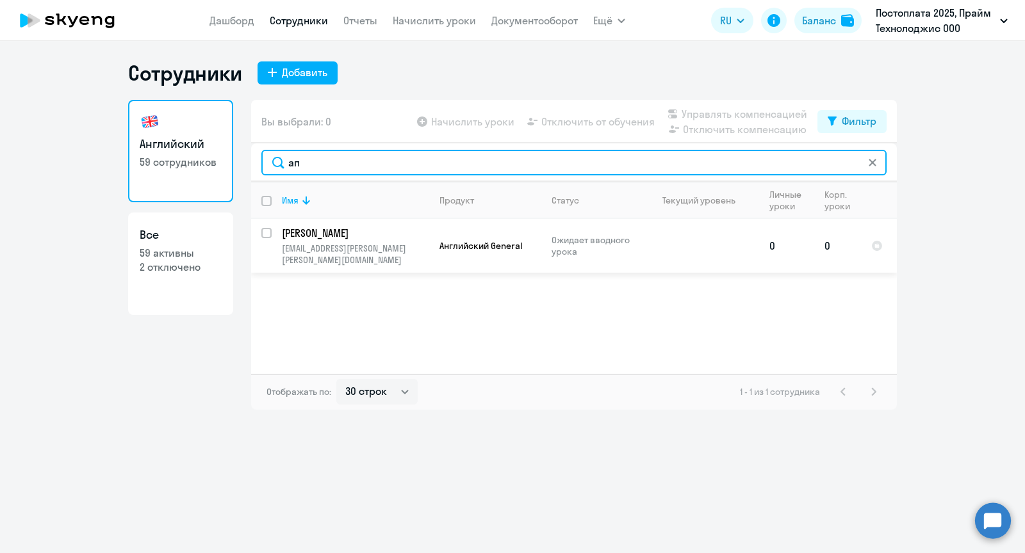
type input "ап"
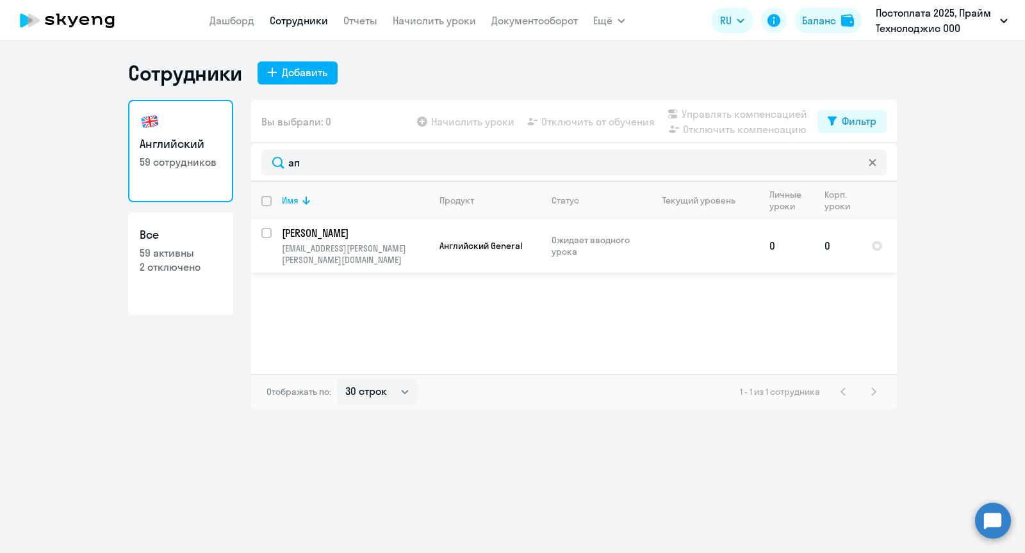
click at [263, 229] on input "select row 42636467" at bounding box center [274, 241] width 26 height 26
checkbox input "true"
click at [479, 122] on span "Начислить уроки" at bounding box center [472, 121] width 83 height 15
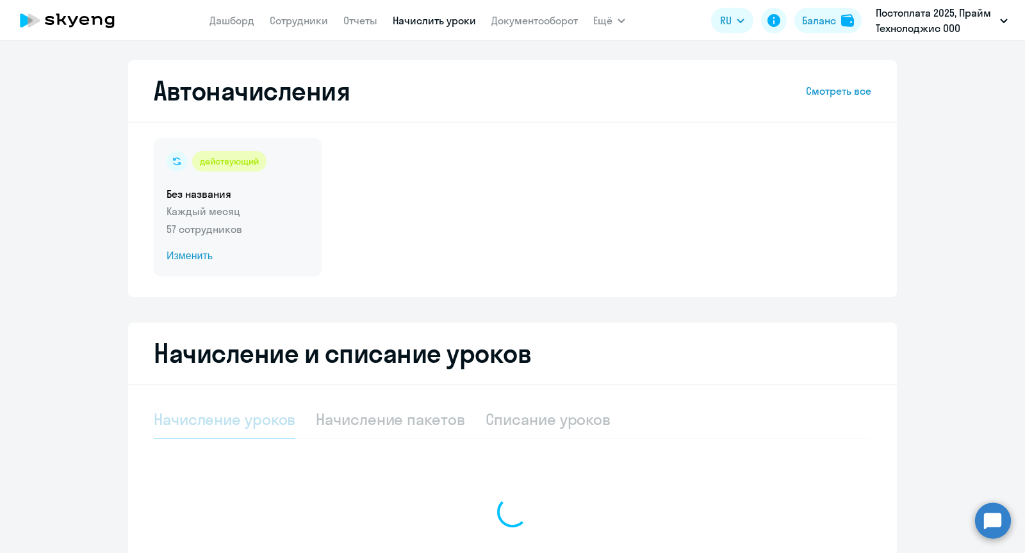
select select "10"
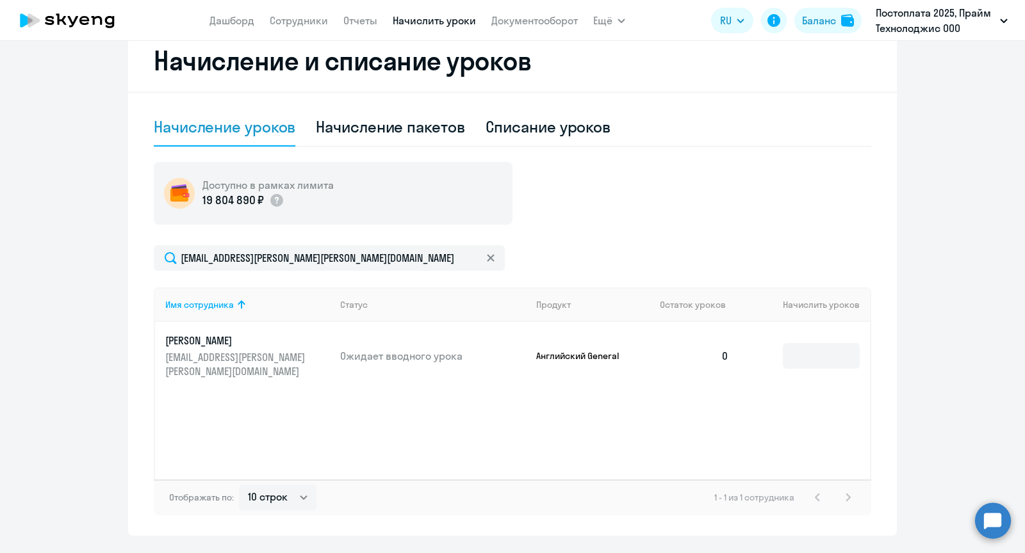
scroll to position [292, 0]
click at [802, 351] on input at bounding box center [821, 357] width 77 height 26
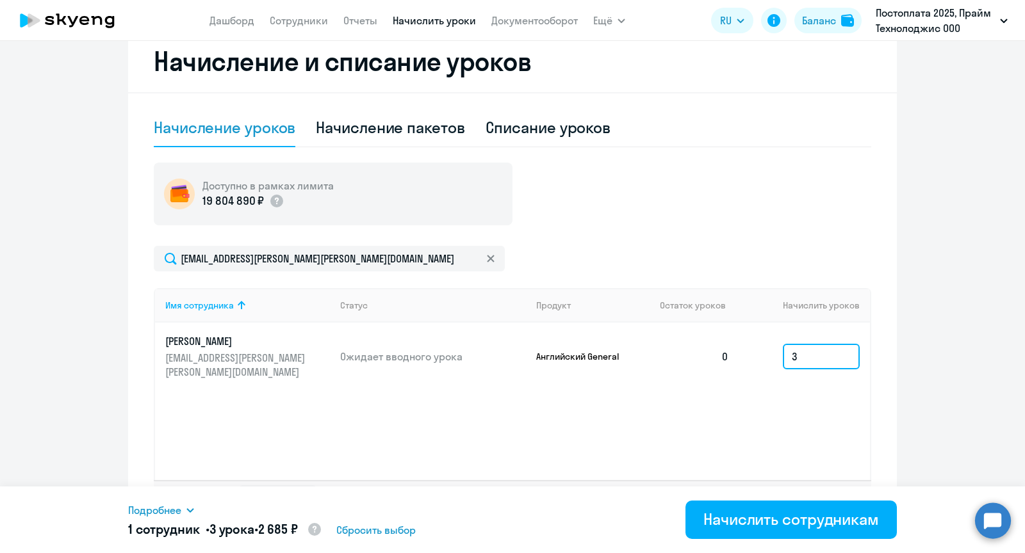
type input "3"
click at [692, 395] on div "Имя сотрудника Статус Продукт Остаток уроков [PERSON_NAME] уроков [PERSON_NAME]…" at bounding box center [512, 384] width 717 height 192
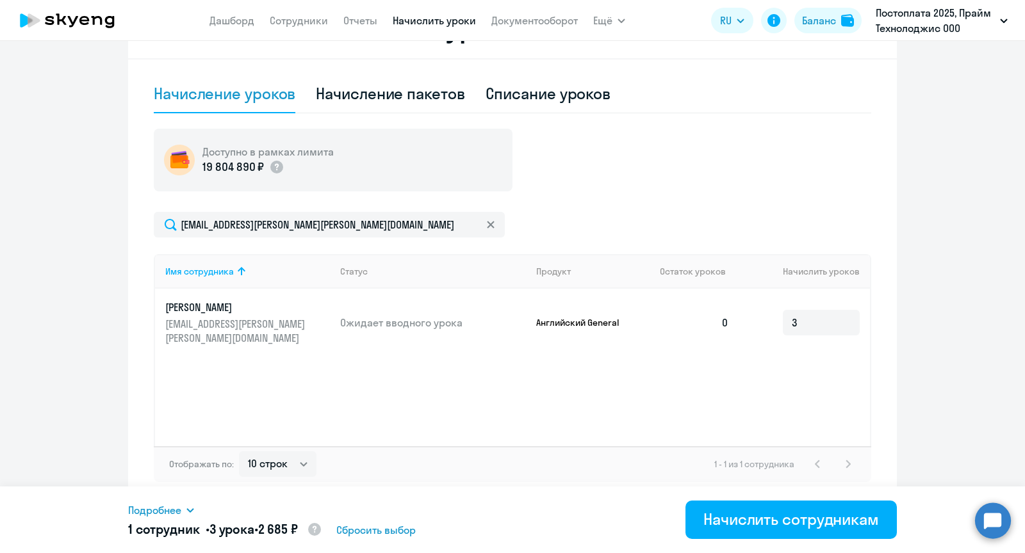
scroll to position [325, 0]
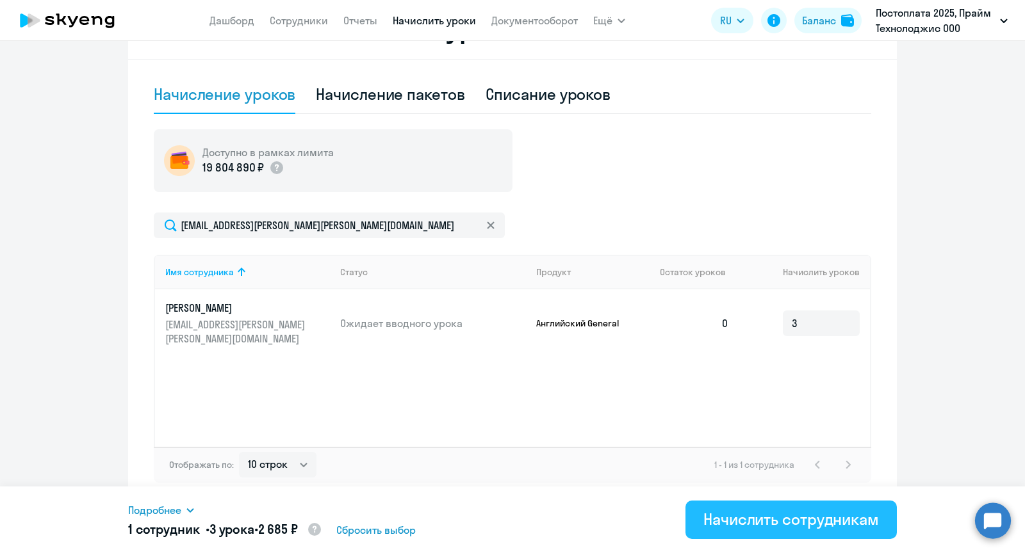
click at [763, 521] on div "Начислить сотрудникам" at bounding box center [791, 519] width 176 height 20
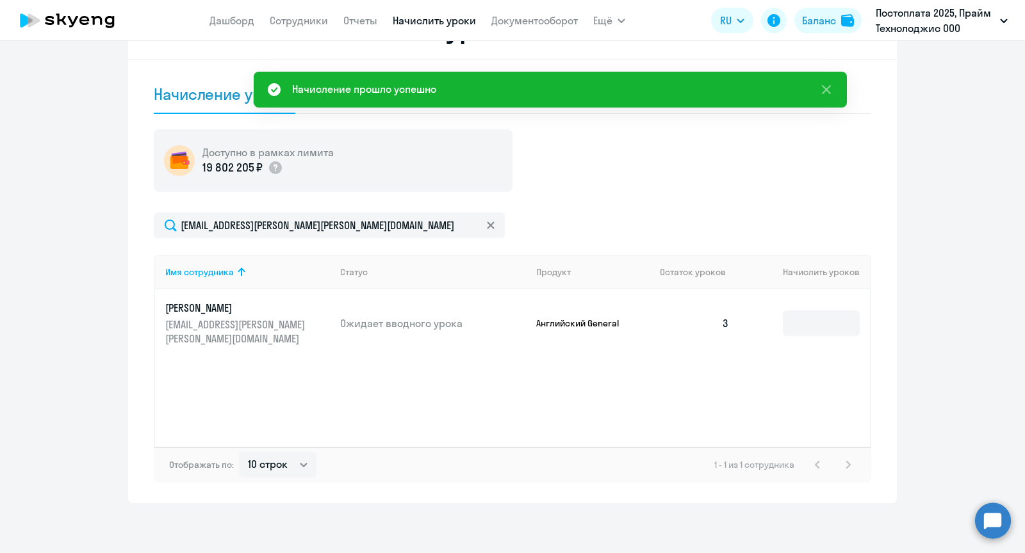
scroll to position [0, 0]
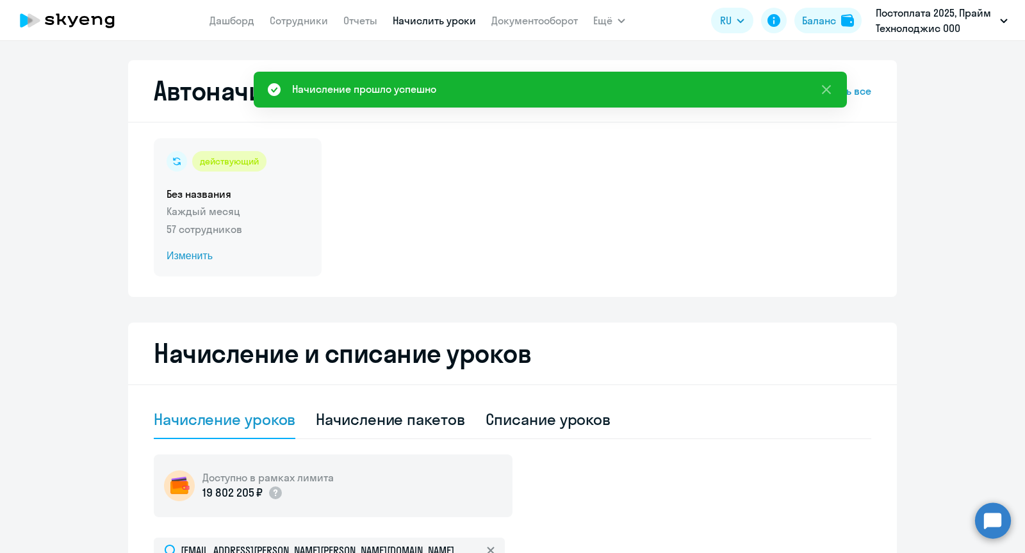
click at [222, 225] on p "57 сотрудников" at bounding box center [238, 229] width 142 height 15
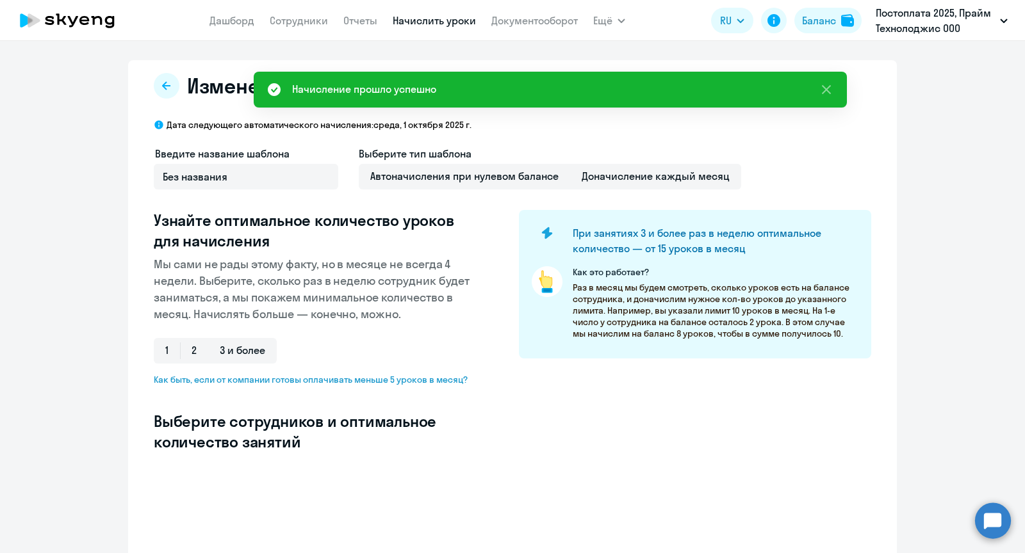
select select "10"
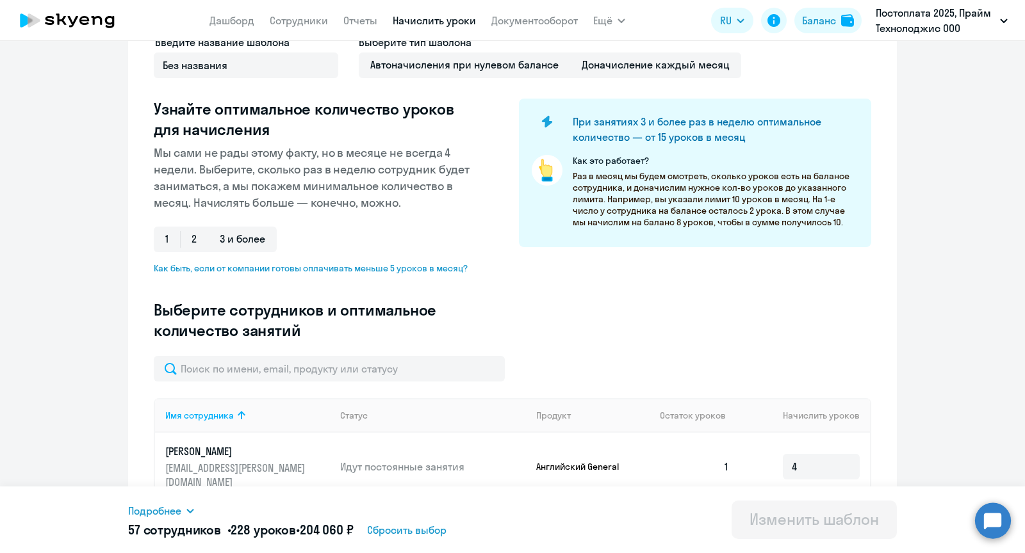
scroll to position [132, 0]
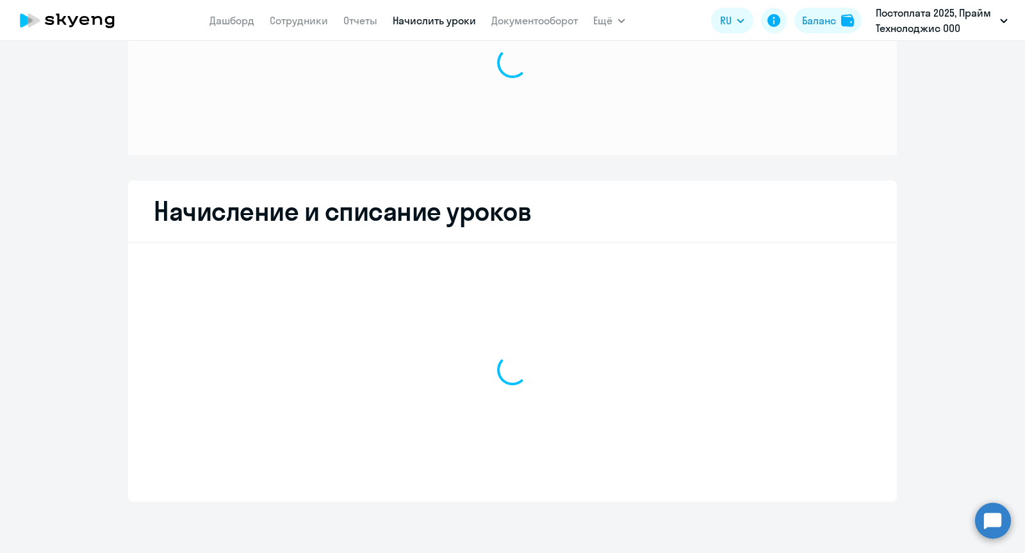
scroll to position [89, 0]
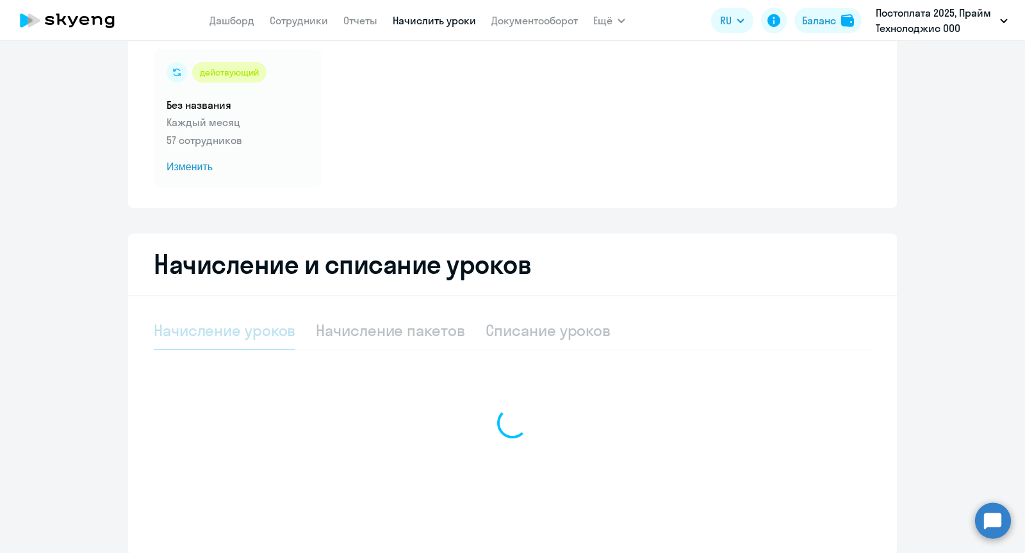
select select "10"
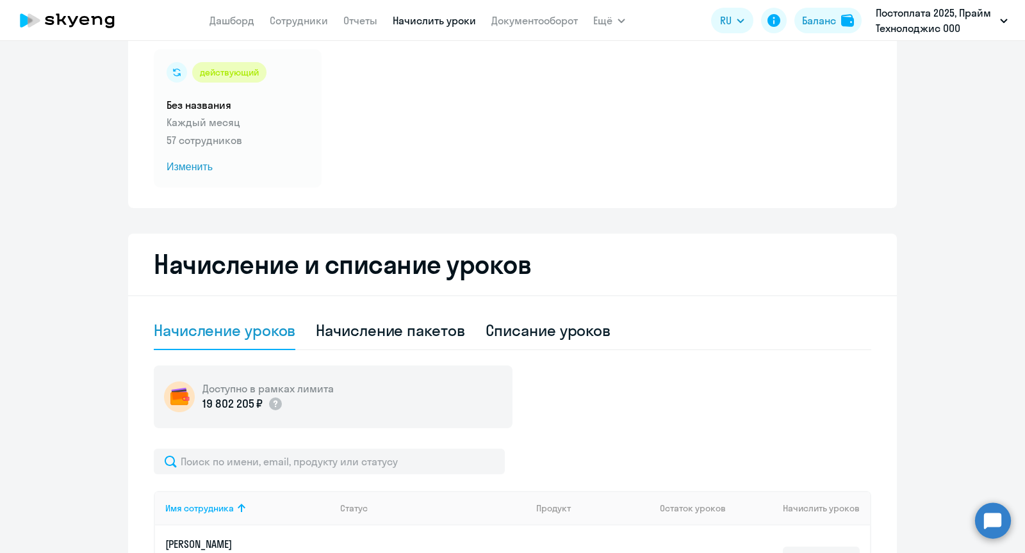
scroll to position [0, 0]
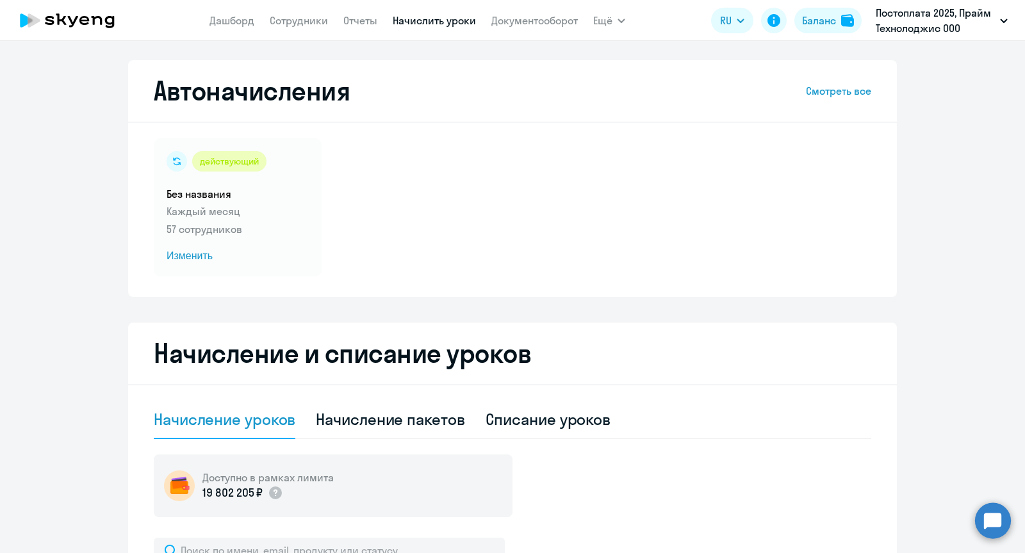
click at [864, 86] on link "Смотреть все" at bounding box center [838, 90] width 65 height 15
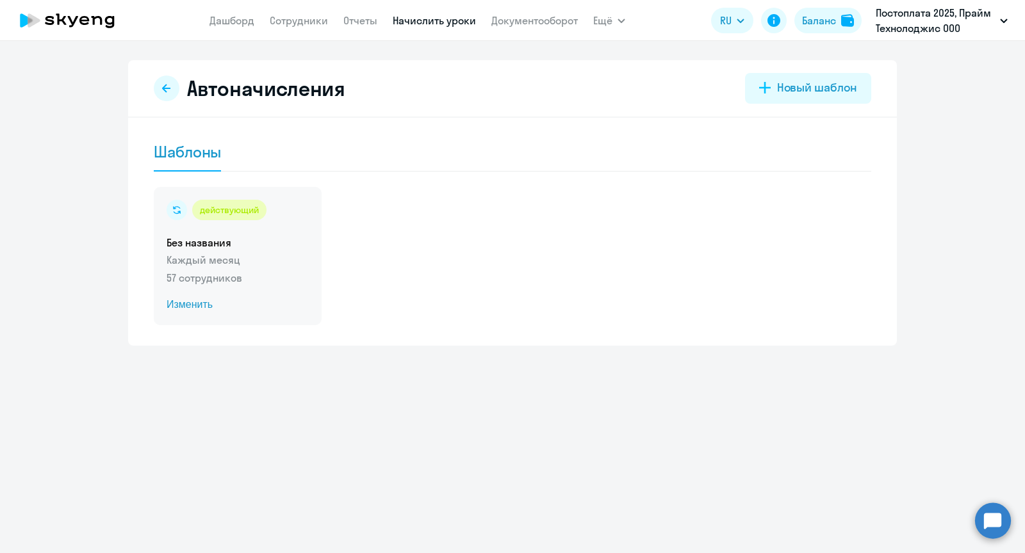
click at [259, 254] on p "Каждый месяц" at bounding box center [238, 259] width 142 height 15
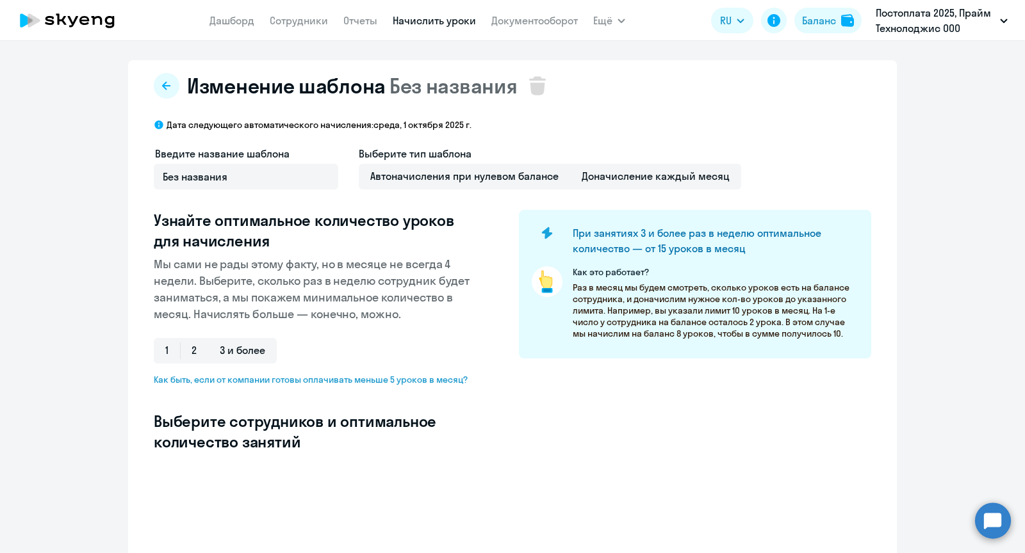
select select "10"
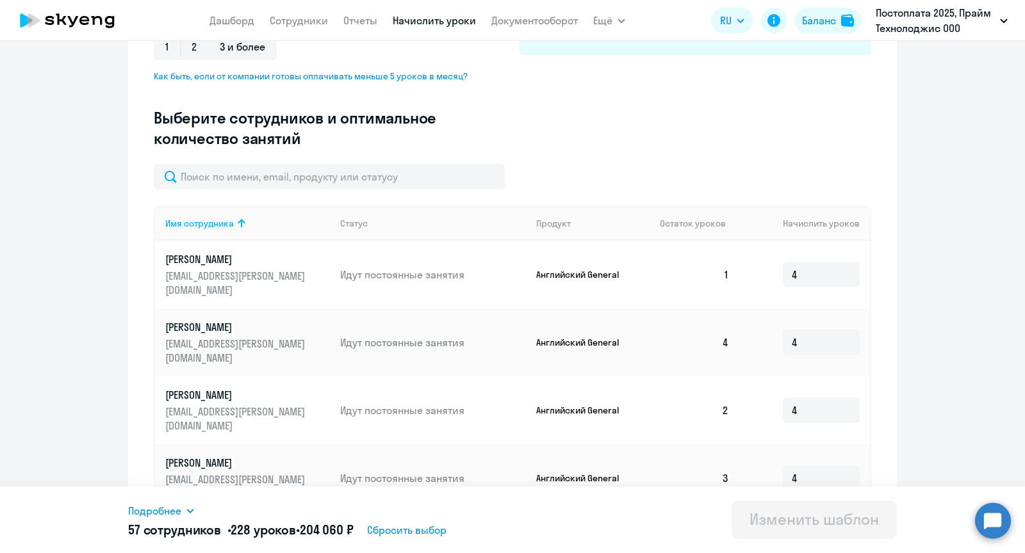
scroll to position [320, 0]
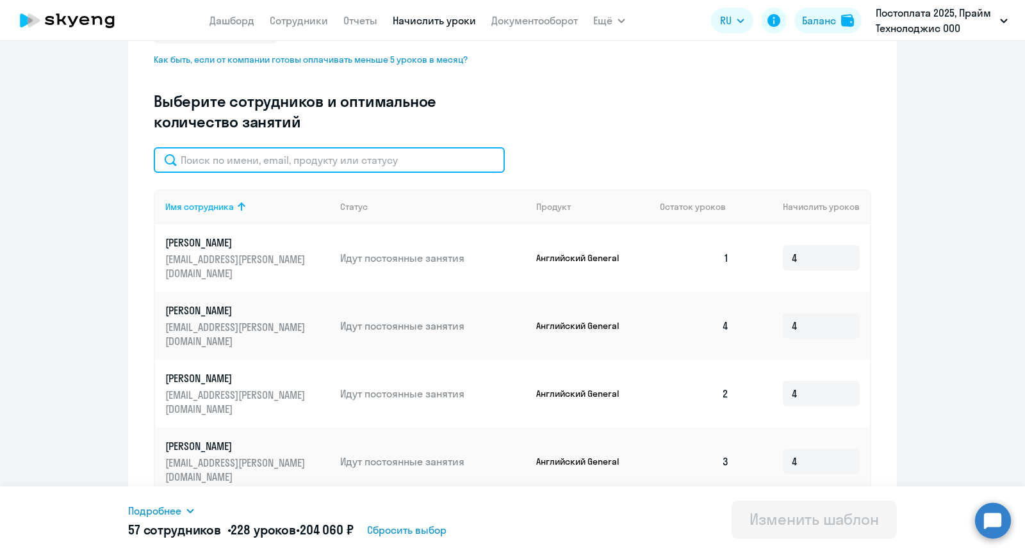
click at [272, 161] on input "text" at bounding box center [329, 160] width 351 height 26
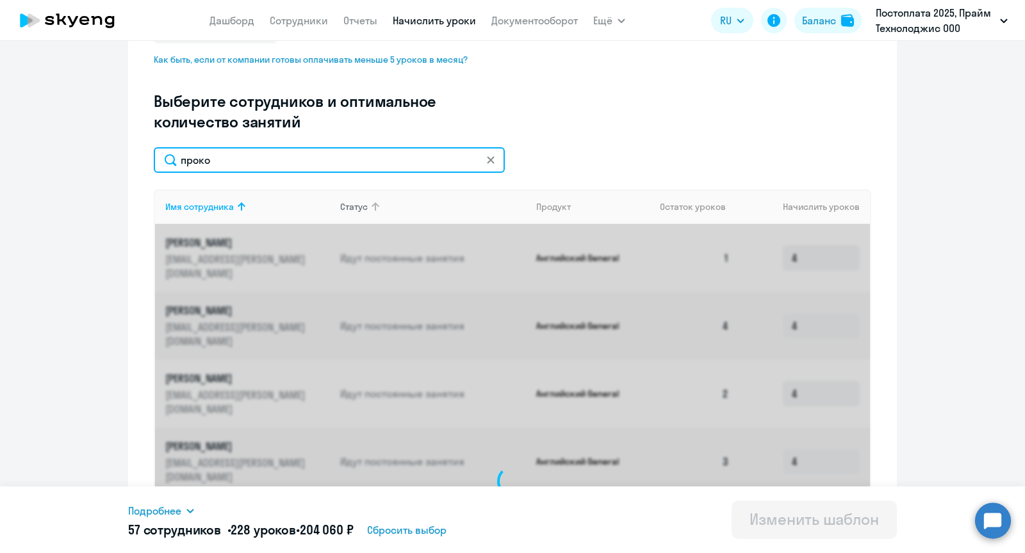
scroll to position [256, 0]
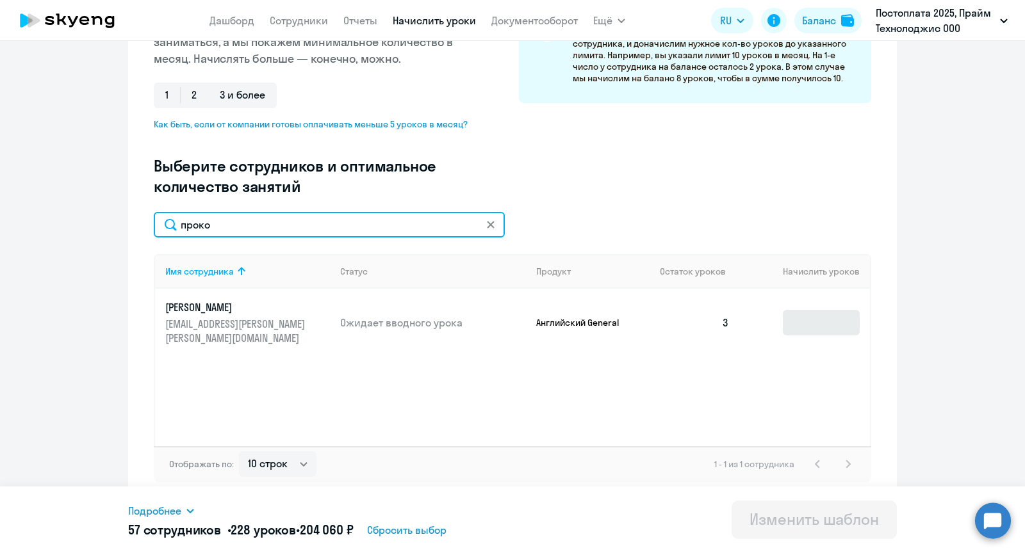
type input "проко"
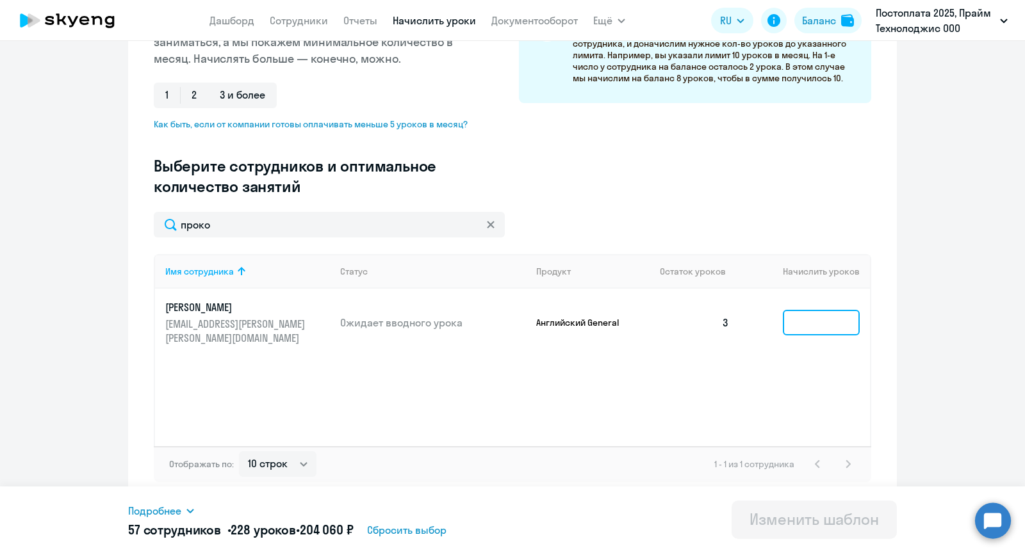
click at [820, 321] on input at bounding box center [821, 323] width 77 height 26
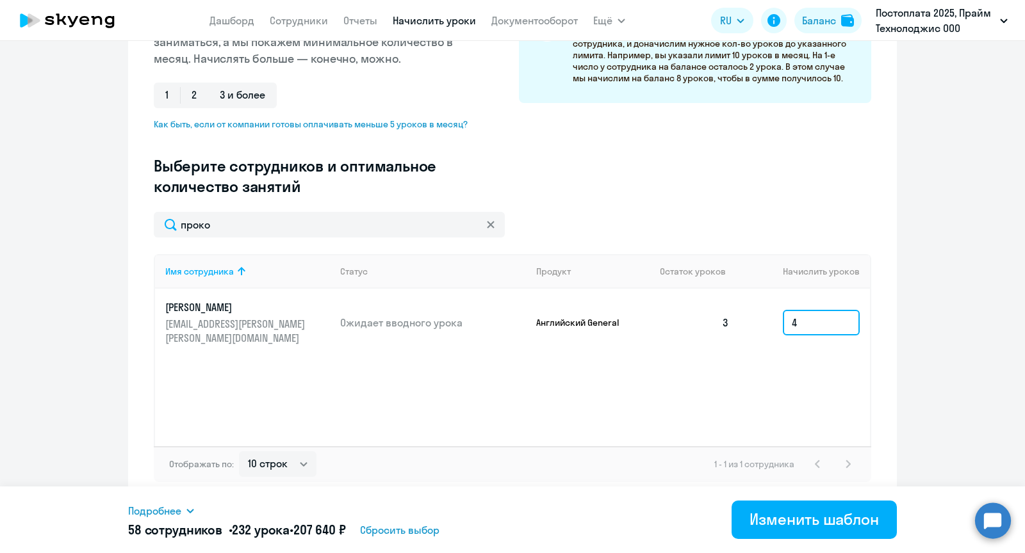
type input "4"
click at [673, 347] on div "Имя сотрудника Статус Продукт Остаток уроков Начислить уроков [PERSON_NAME] [PE…" at bounding box center [512, 350] width 717 height 192
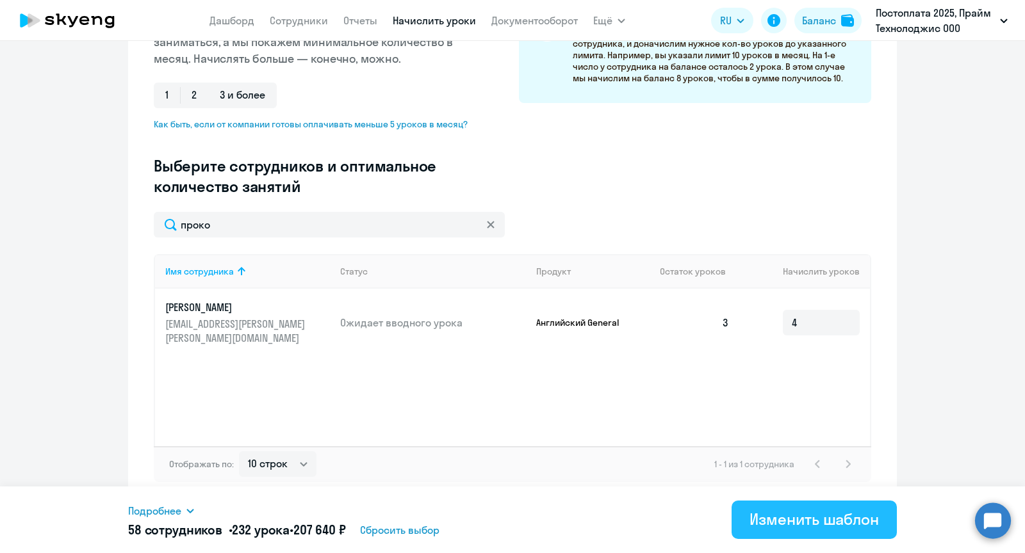
click at [798, 522] on div "Изменить шаблон" at bounding box center [813, 519] width 129 height 20
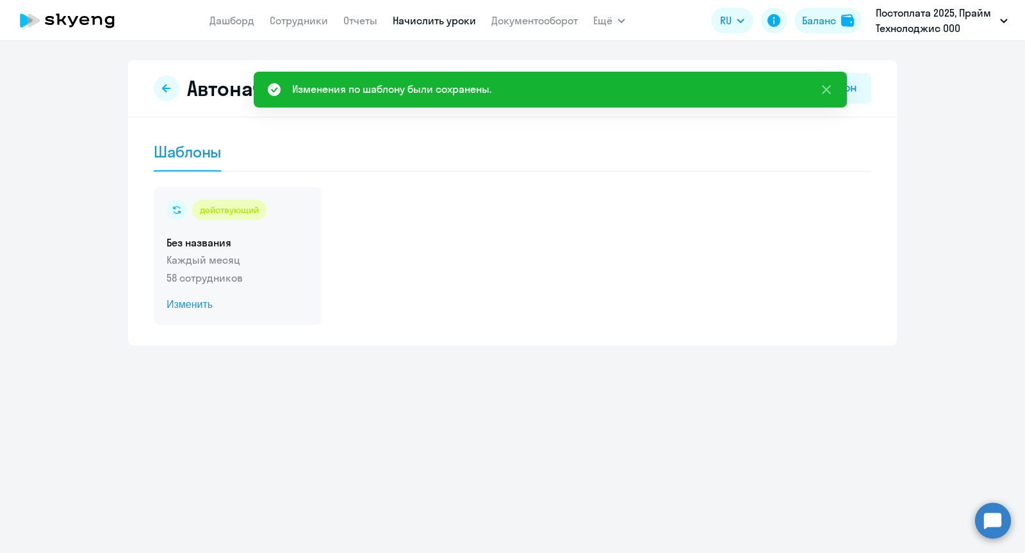
click at [254, 228] on div "действующий Без названия Каждый месяц 58 сотрудников Изменить" at bounding box center [238, 256] width 168 height 138
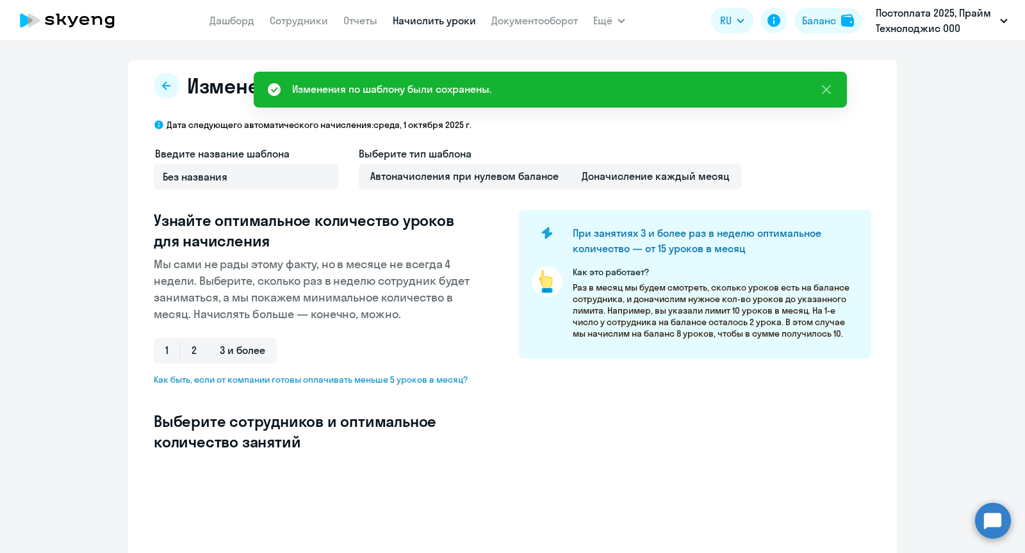
select select "10"
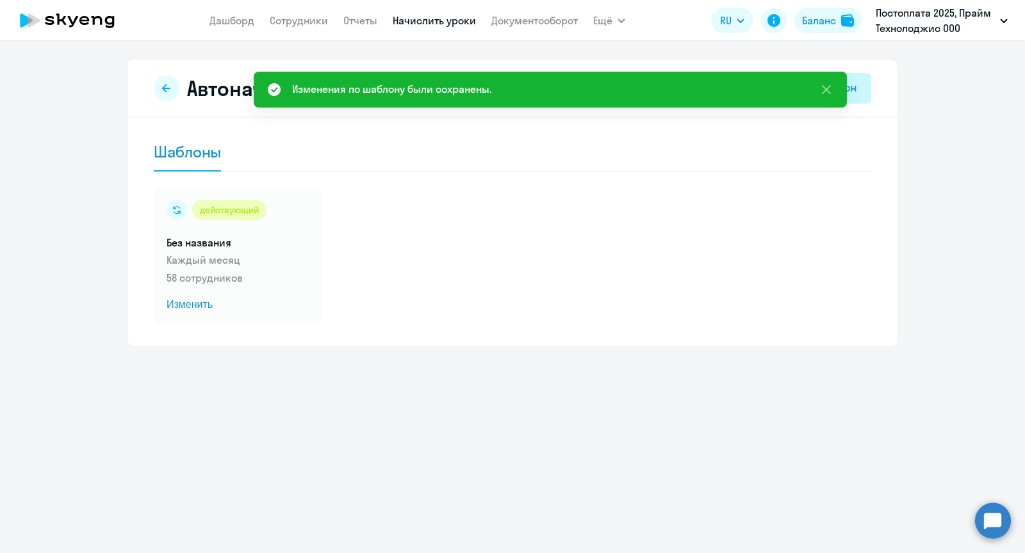
click at [851, 88] on div "Новый шаблон" at bounding box center [817, 87] width 80 height 17
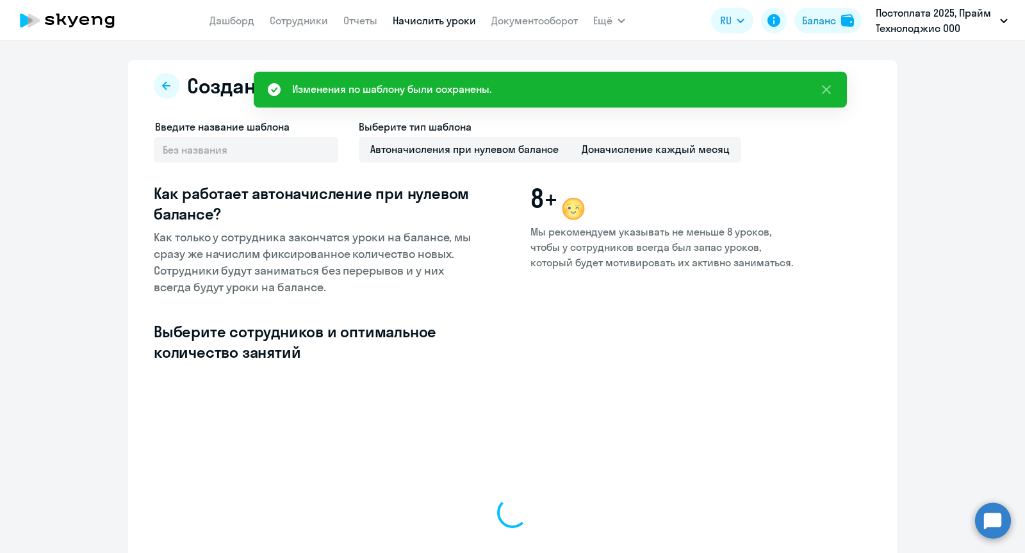
select select "10"
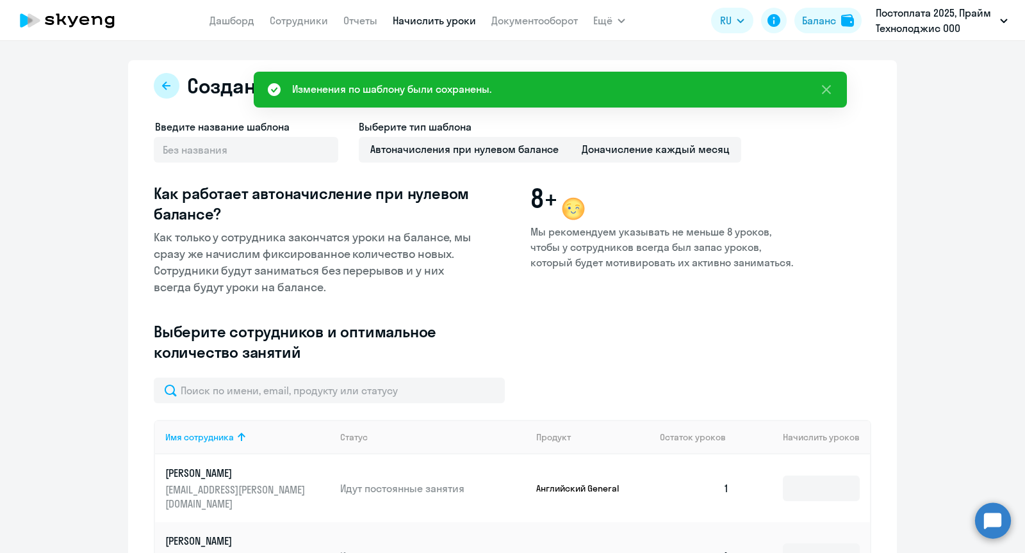
click at [167, 88] on icon at bounding box center [166, 86] width 10 height 10
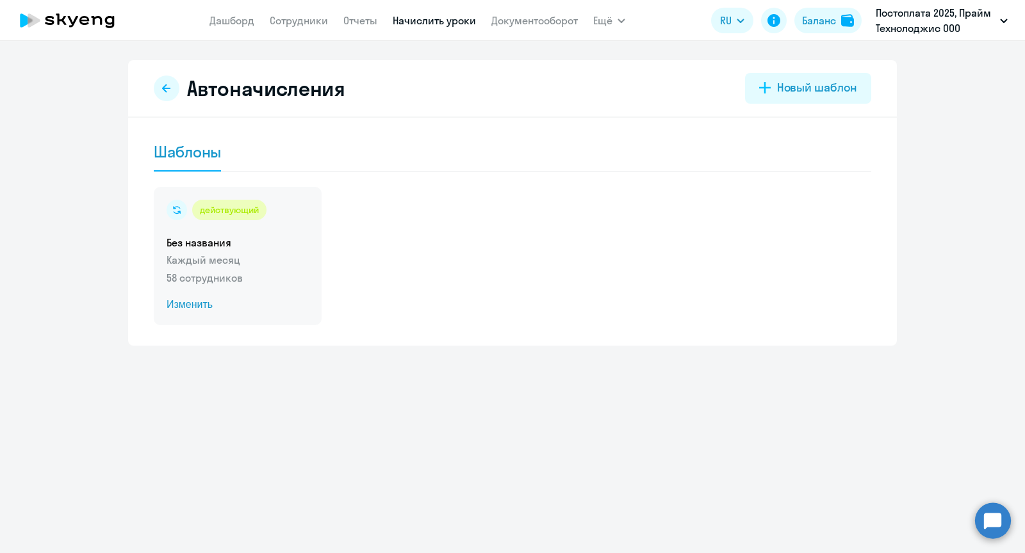
click at [283, 269] on div "действующий Без названия Каждый месяц 58 сотрудников Изменить" at bounding box center [238, 256] width 168 height 138
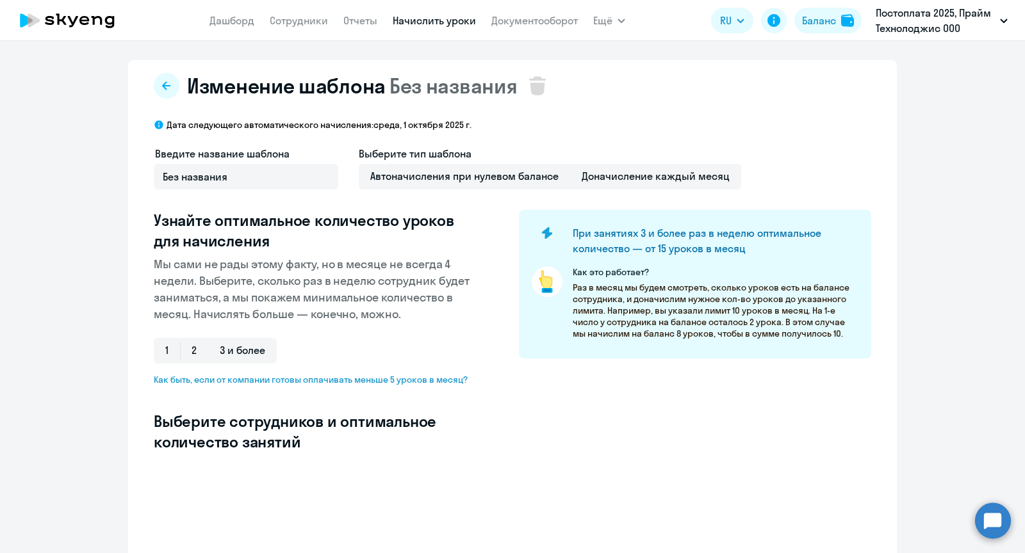
select select "10"
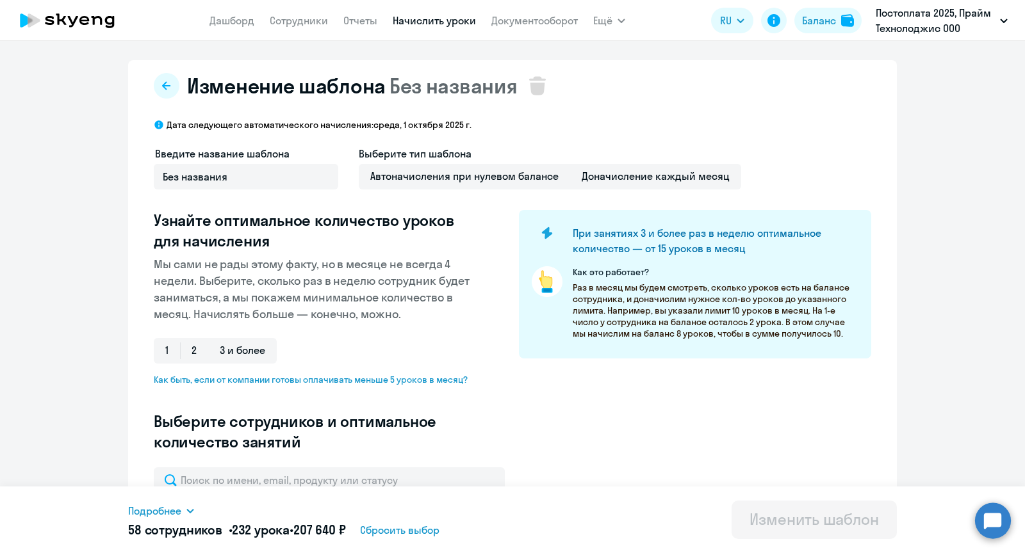
scroll to position [195, 0]
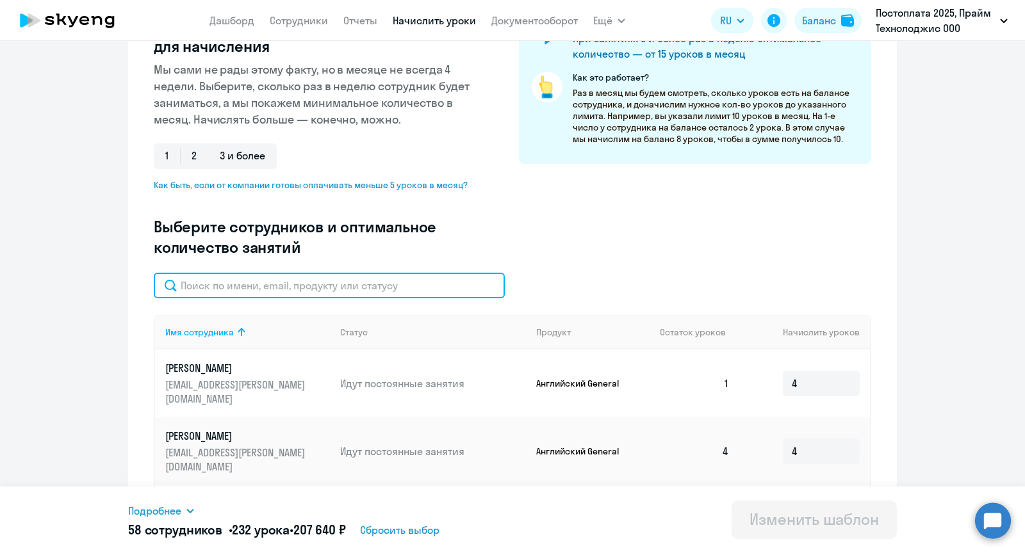
click at [266, 275] on input "text" at bounding box center [329, 286] width 351 height 26
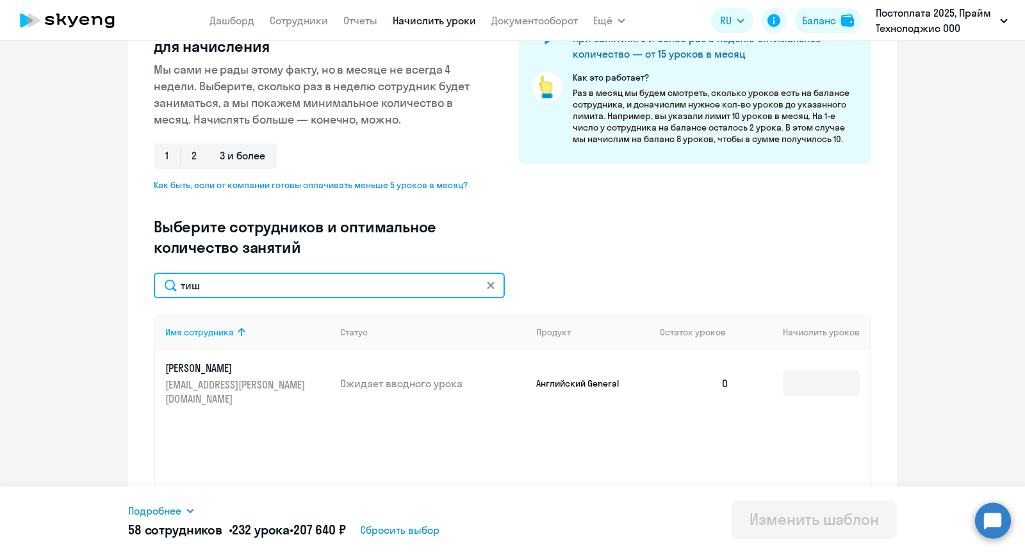
type input "тиш"
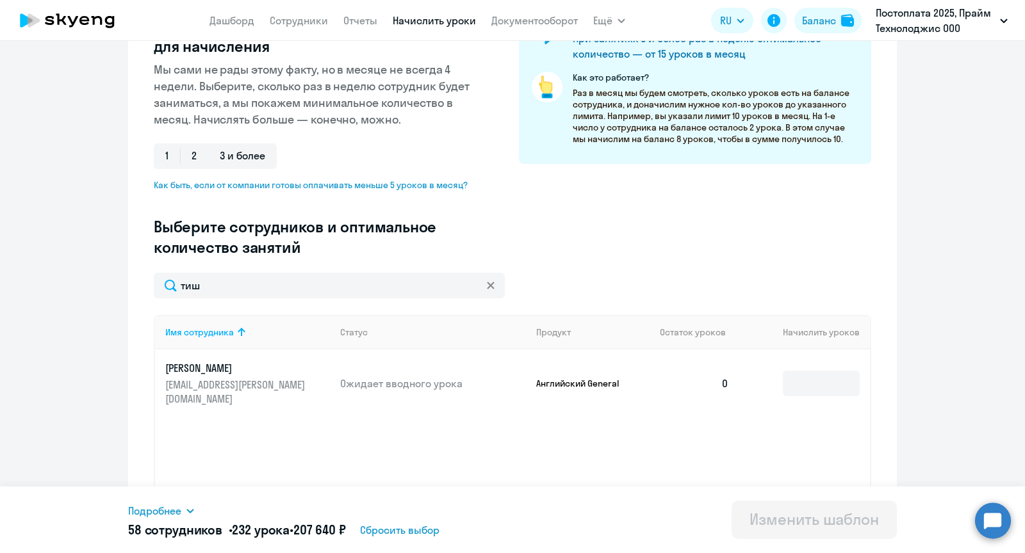
click at [781, 380] on td at bounding box center [804, 384] width 131 height 68
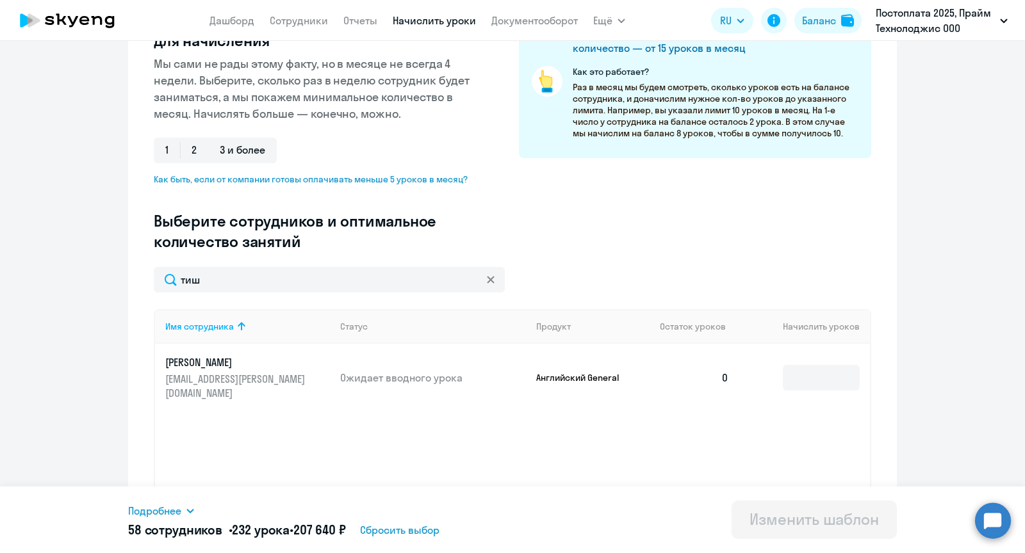
click at [780, 364] on td at bounding box center [804, 378] width 131 height 68
click at [801, 368] on input at bounding box center [821, 378] width 77 height 26
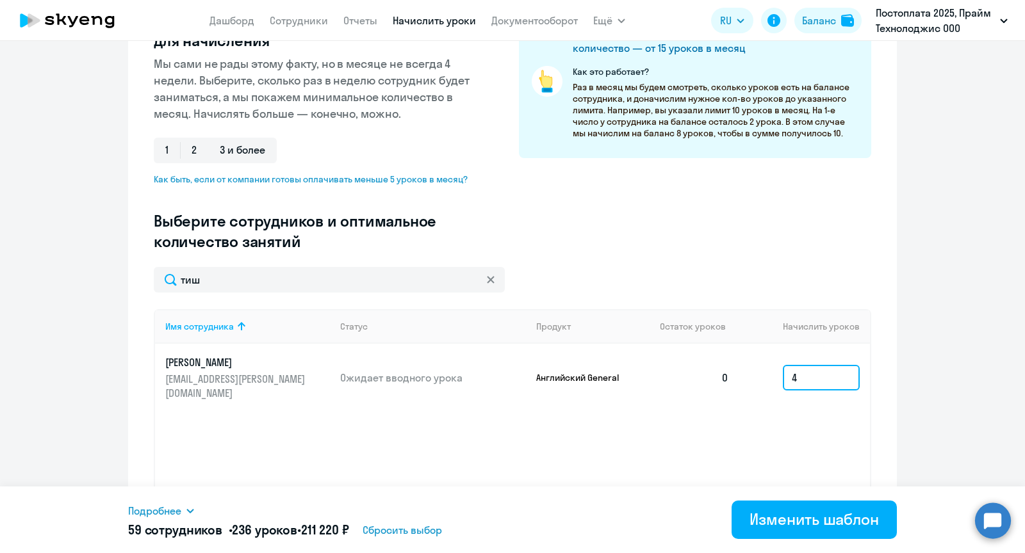
type input "4"
click at [717, 420] on div "Имя сотрудника Статус Продукт Остаток уроков Начислить уроков [PERSON_NAME] [EM…" at bounding box center [512, 405] width 717 height 192
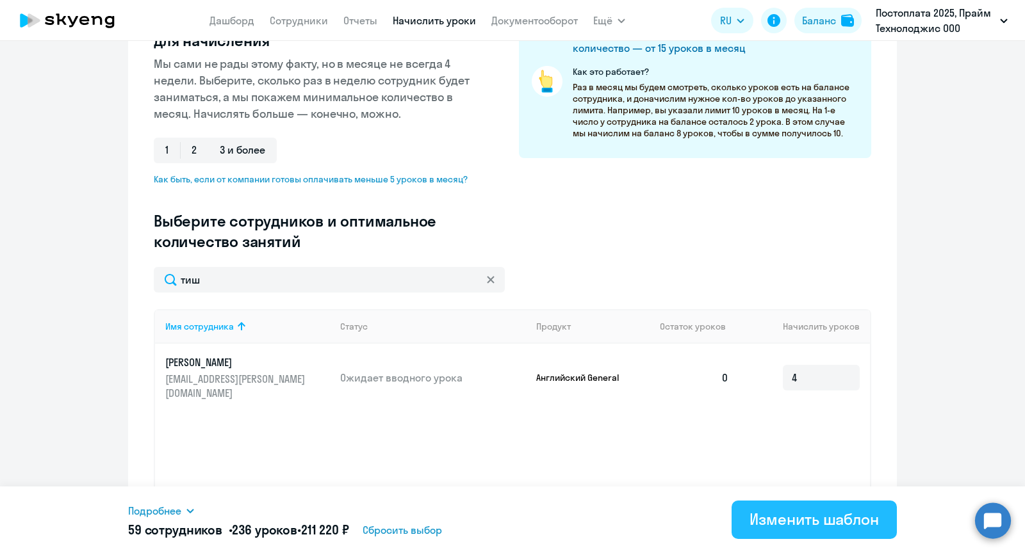
click at [799, 509] on div "Изменить шаблон" at bounding box center [813, 519] width 129 height 20
